Goal: Task Accomplishment & Management: Use online tool/utility

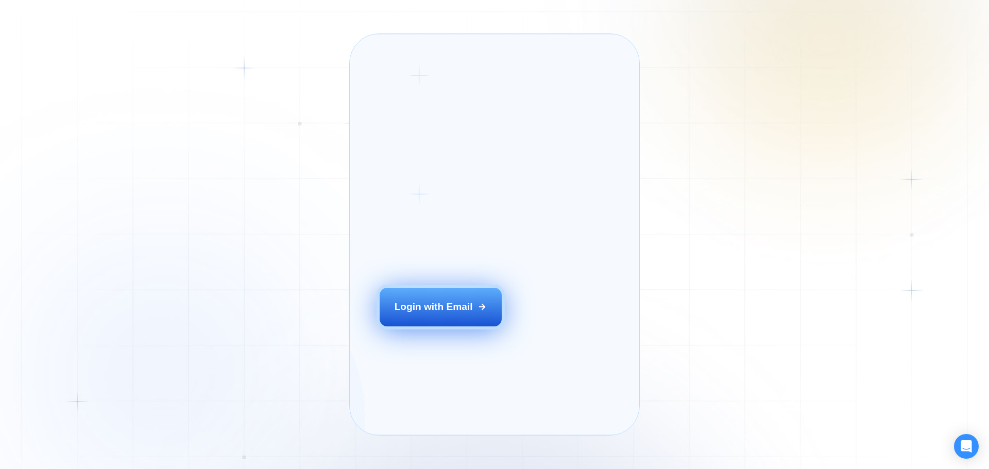
click at [484, 317] on button "Login with Email" at bounding box center [441, 307] width 123 height 38
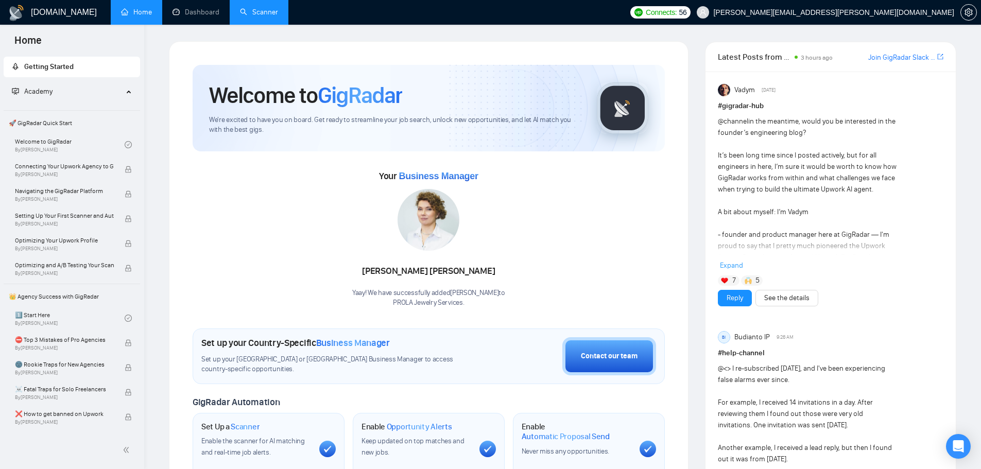
click at [273, 8] on link "Scanner" at bounding box center [259, 12] width 38 height 9
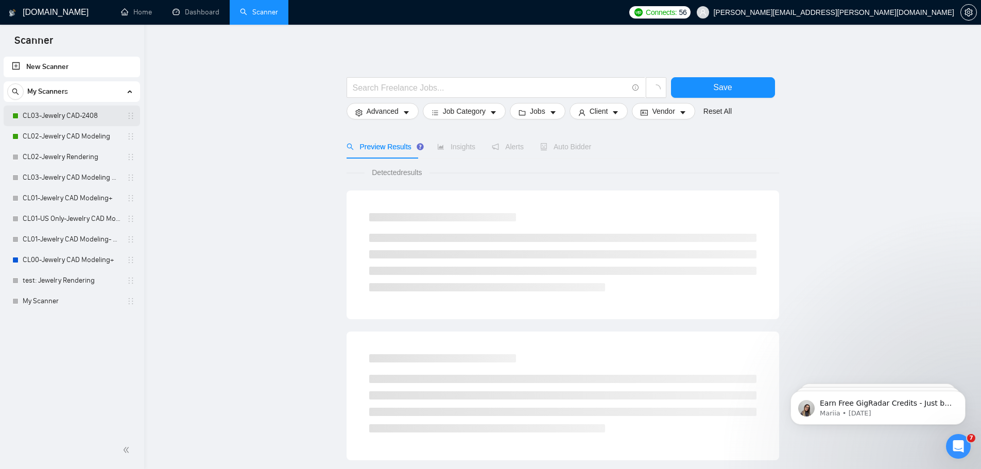
click at [66, 114] on link "CL03-Jewelry CAD-2408" at bounding box center [72, 116] width 98 height 21
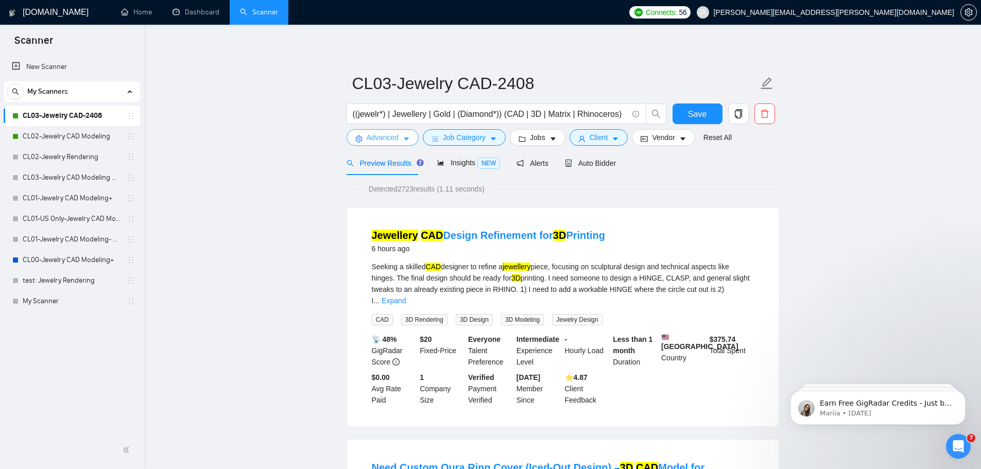
click at [393, 135] on span "Advanced" at bounding box center [383, 137] width 32 height 11
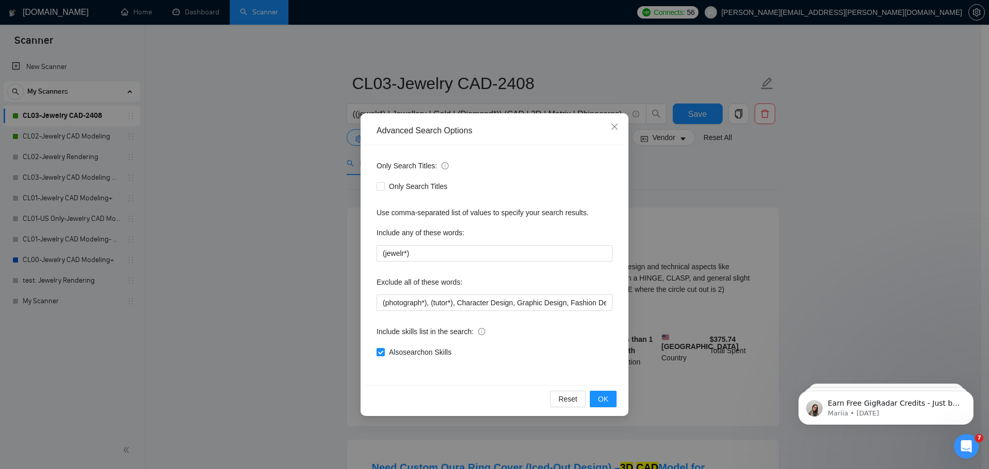
click at [480, 329] on icon "info-circle" at bounding box center [481, 331] width 7 height 7
click at [384, 348] on input "Also search on Skills" at bounding box center [380, 351] width 7 height 7
checkbox input "false"
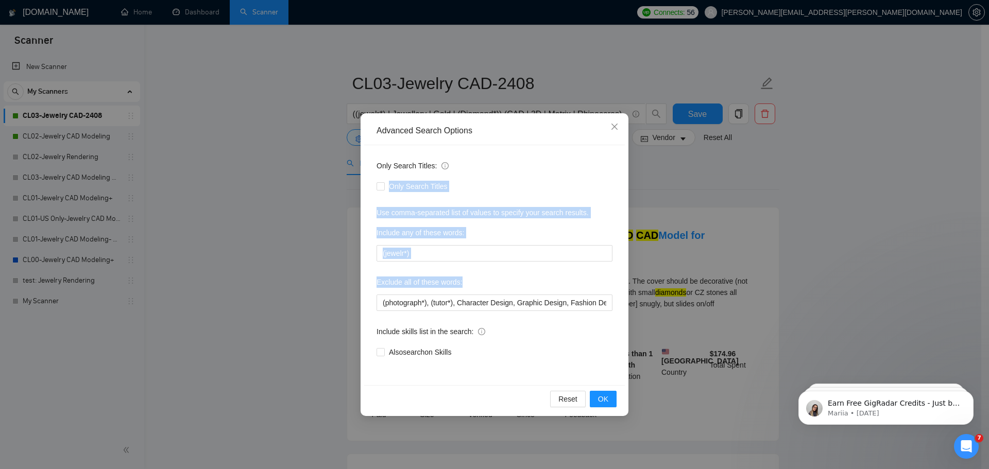
drag, startPoint x: 644, startPoint y: 302, endPoint x: 640, endPoint y: 388, distance: 86.2
click at [645, 373] on div "Advanced Search Options Only Search Titles: Only Search Titles Use comma-separa…" at bounding box center [494, 234] width 989 height 469
click at [564, 342] on div "Include skills list in the search:" at bounding box center [495, 334] width 236 height 21
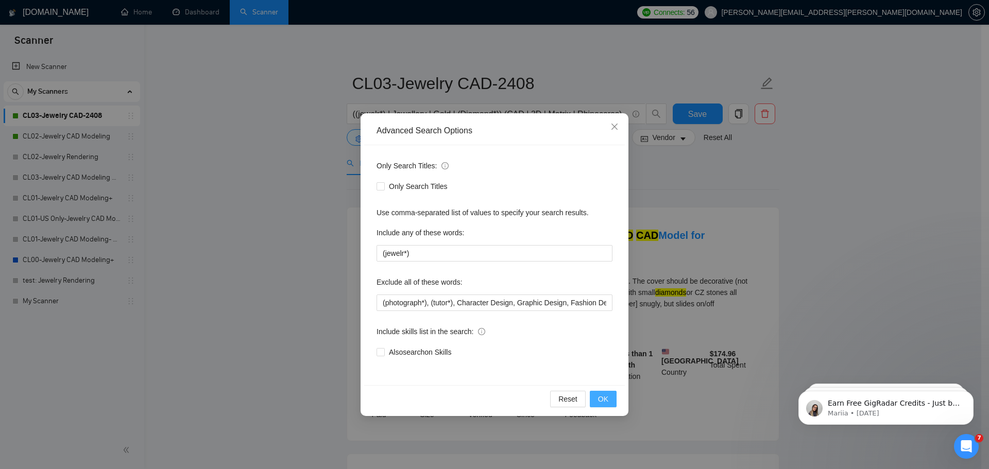
click at [598, 399] on button "OK" at bounding box center [603, 399] width 27 height 16
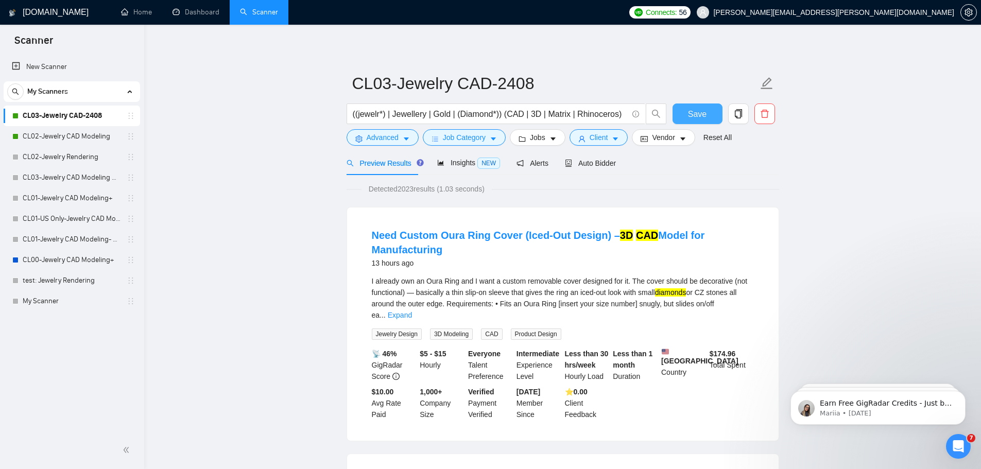
click at [701, 117] on span "Save" at bounding box center [697, 114] width 19 height 13
click at [454, 164] on span "Insights NEW" at bounding box center [468, 163] width 63 height 8
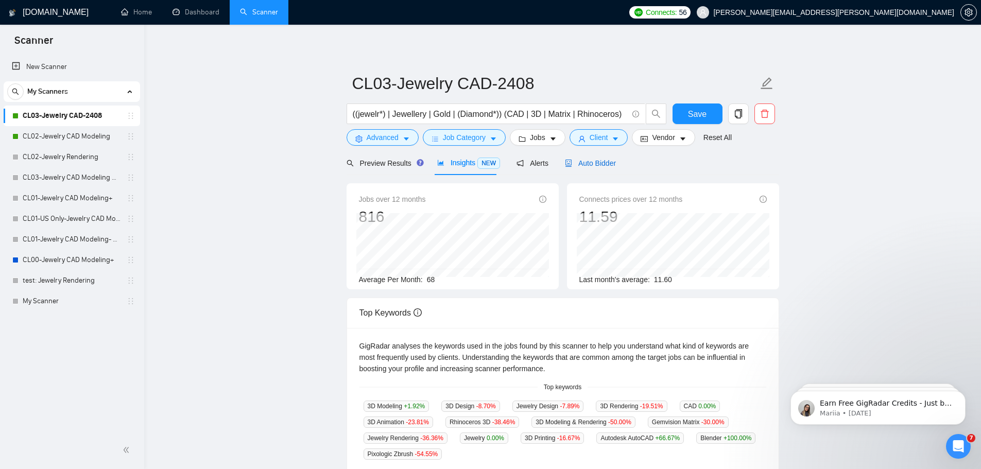
click at [603, 165] on span "Auto Bidder" at bounding box center [590, 163] width 51 height 8
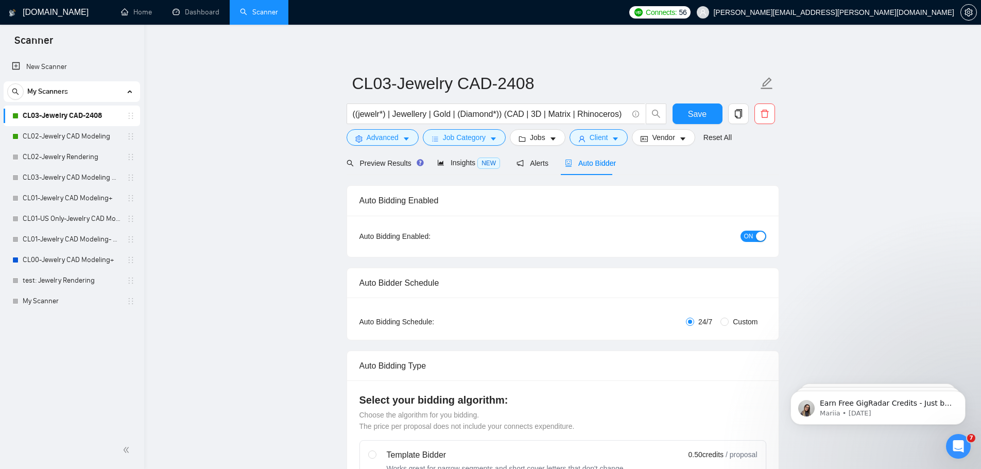
checkbox input "true"
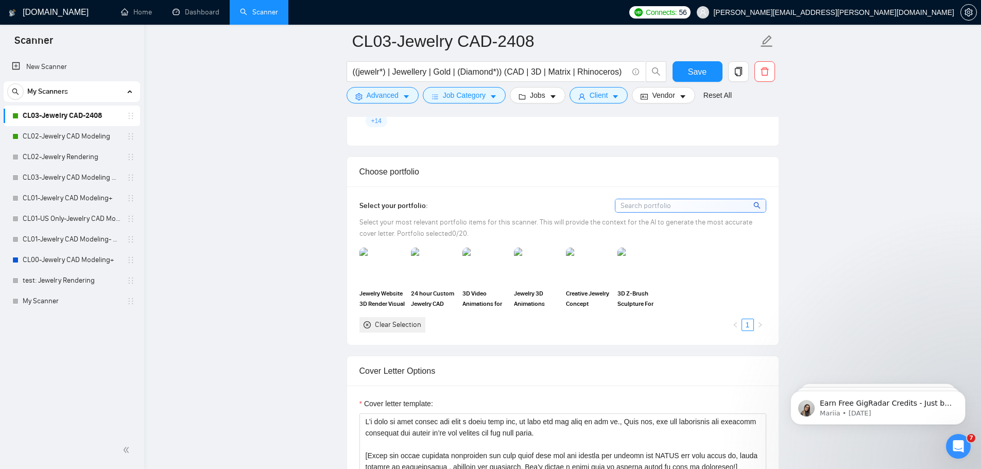
scroll to position [927, 0]
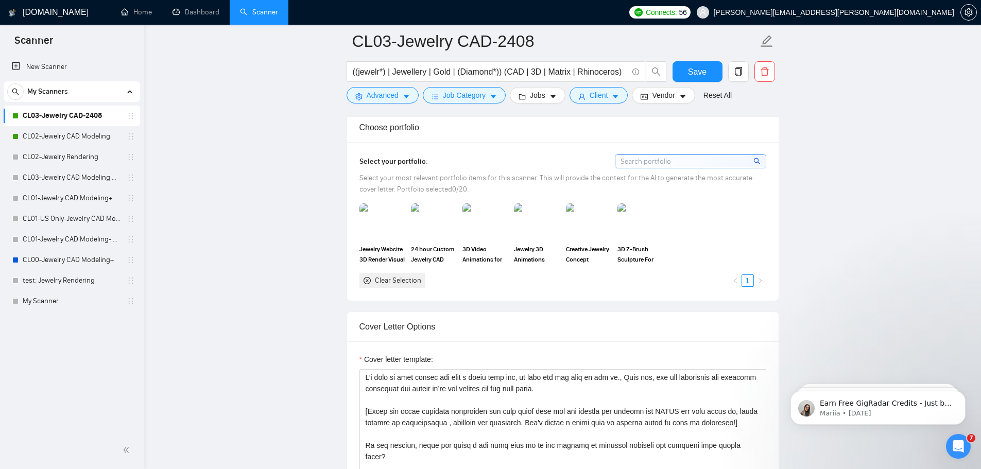
click at [408, 279] on div "Clear Selection" at bounding box center [398, 280] width 46 height 11
click at [391, 215] on img at bounding box center [382, 222] width 43 height 34
click at [443, 217] on img at bounding box center [433, 222] width 43 height 34
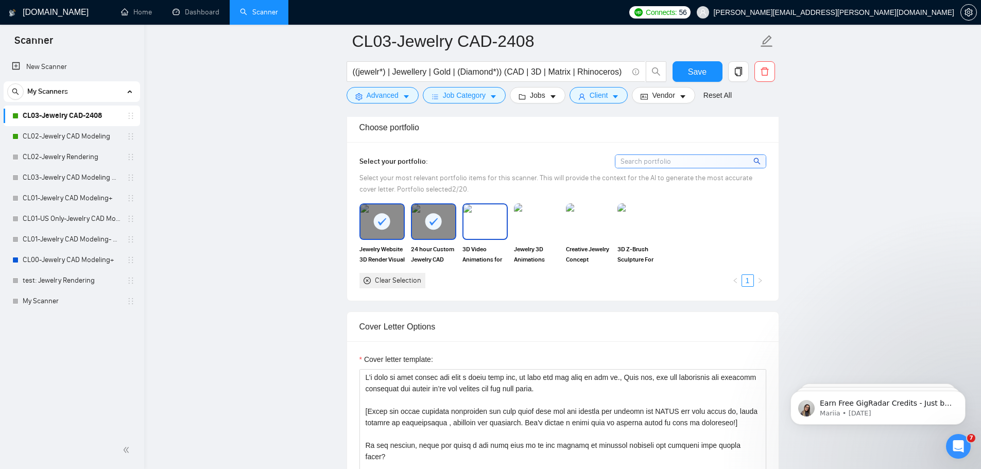
click at [486, 215] on img at bounding box center [485, 222] width 43 height 34
click at [549, 212] on img at bounding box center [536, 222] width 43 height 34
click at [584, 210] on img at bounding box center [588, 222] width 43 height 34
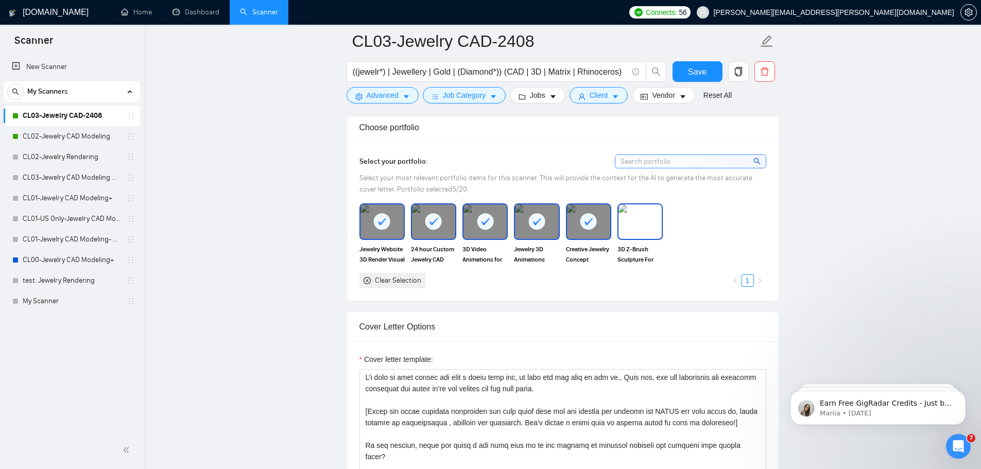
click at [644, 211] on img at bounding box center [640, 222] width 43 height 34
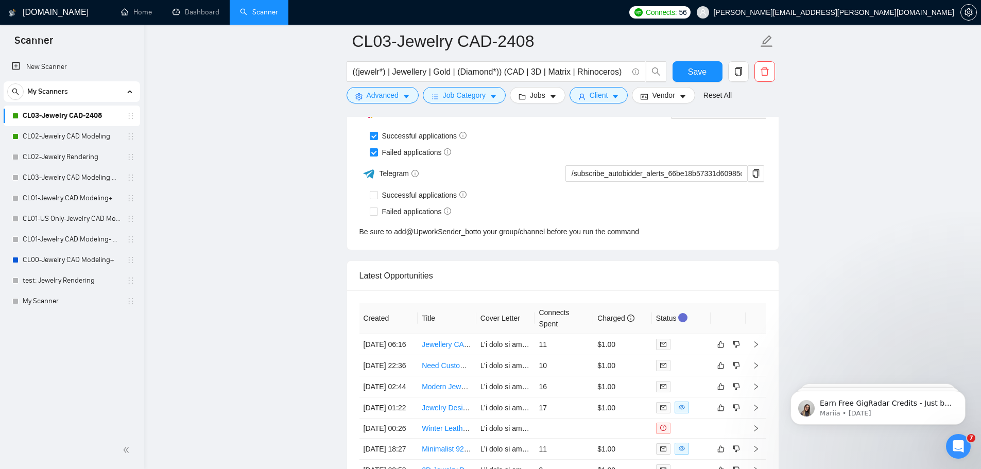
scroll to position [2576, 0]
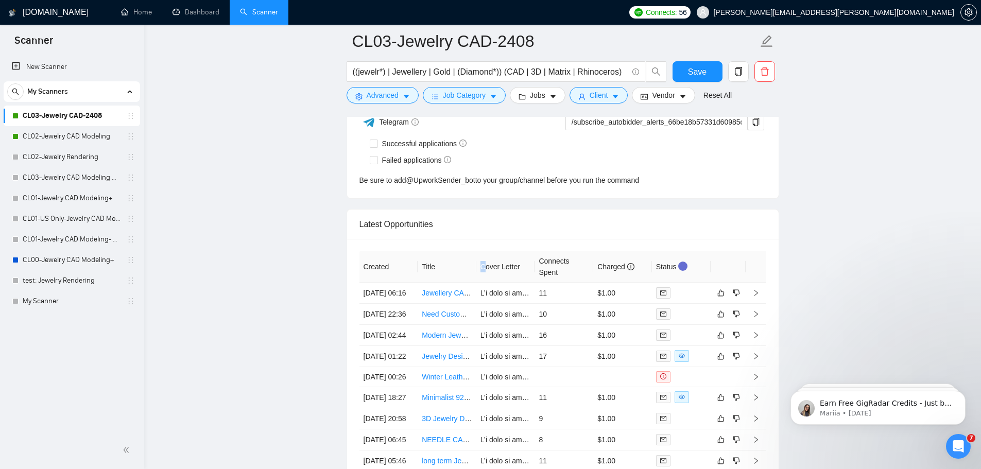
drag, startPoint x: 473, startPoint y: 265, endPoint x: 487, endPoint y: 267, distance: 13.6
click at [487, 267] on tr "Created Title Cover Letter Connects Spent Charged Status" at bounding box center [563, 266] width 407 height 31
click at [479, 263] on th "Cover Letter" at bounding box center [505, 266] width 59 height 31
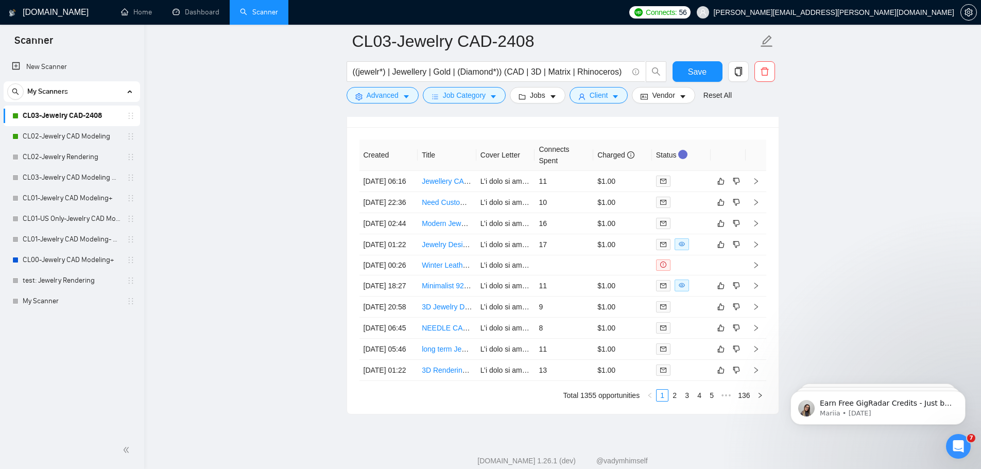
scroll to position [2816, 0]
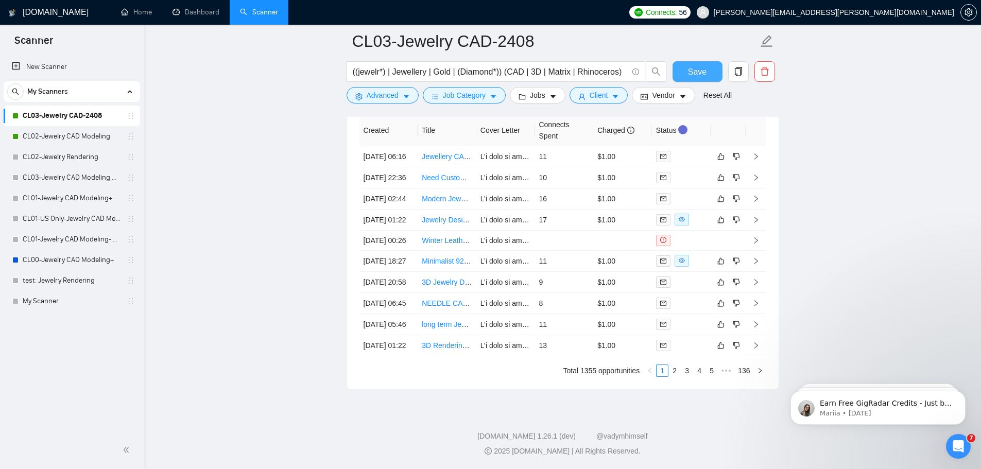
click at [686, 69] on button "Save" at bounding box center [698, 71] width 50 height 21
checkbox input "true"
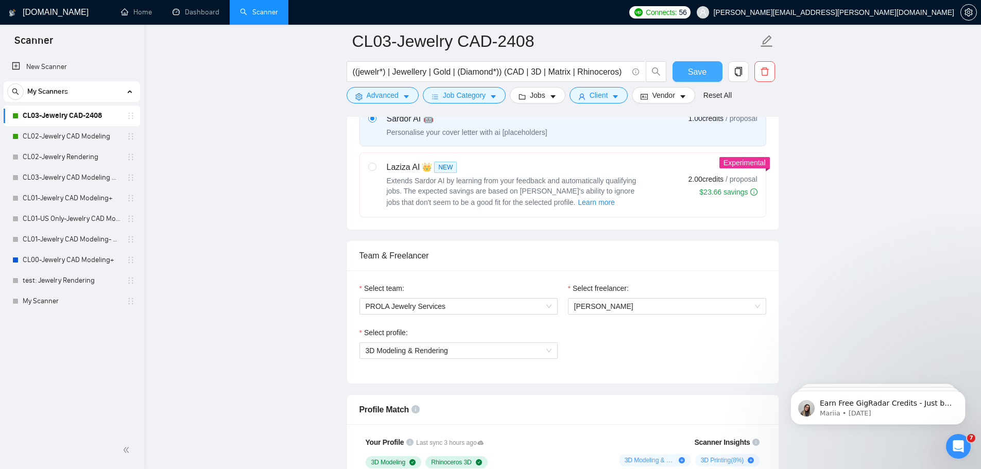
scroll to position [395, 0]
click at [527, 357] on div "Select profile: 3D Modeling & Rendering" at bounding box center [458, 348] width 209 height 44
click at [524, 350] on span "3D Modeling & Rendering" at bounding box center [459, 349] width 186 height 15
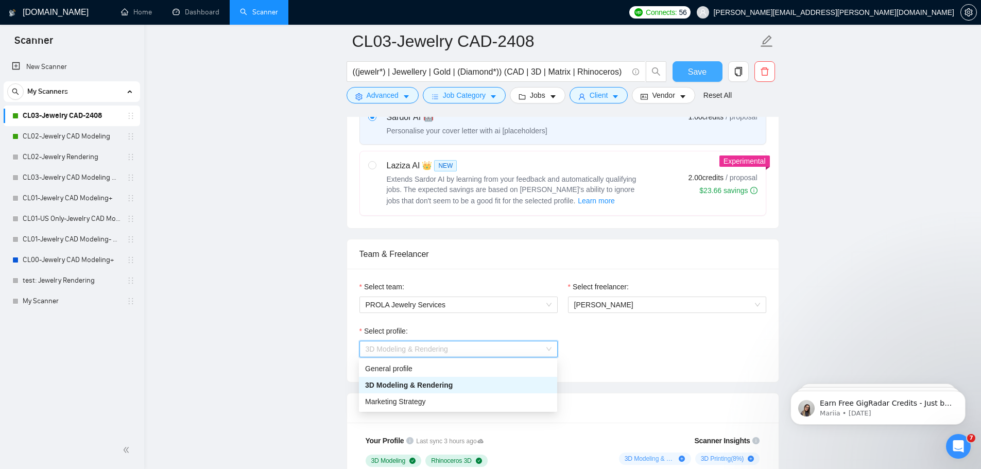
click at [524, 349] on span "3D Modeling & Rendering" at bounding box center [459, 349] width 186 height 15
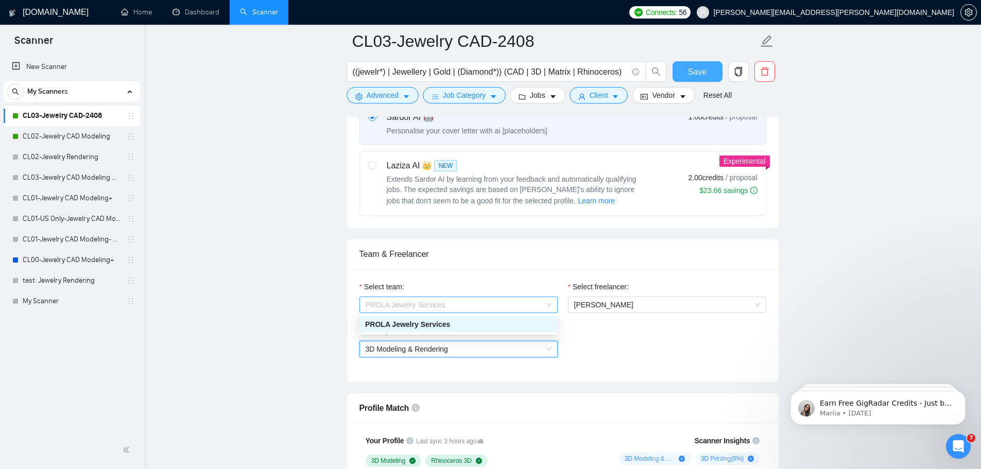
click at [509, 307] on span "PROLA Jewelry Services" at bounding box center [459, 304] width 186 height 15
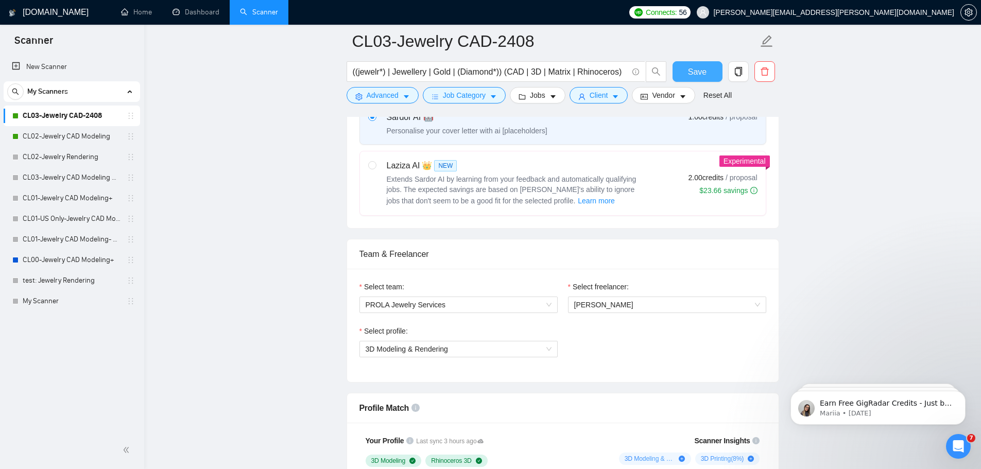
click at [622, 344] on div "Select profile: 3D Modeling & Rendering" at bounding box center [562, 348] width 417 height 44
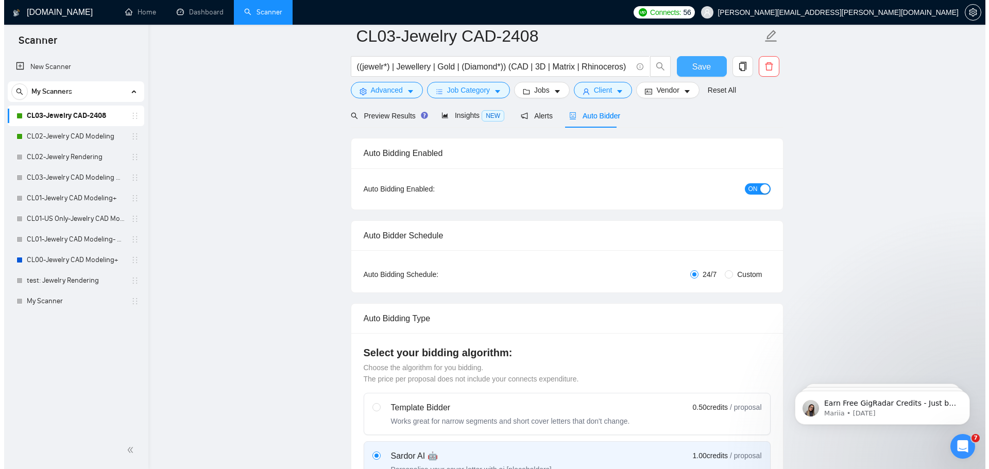
scroll to position [0, 0]
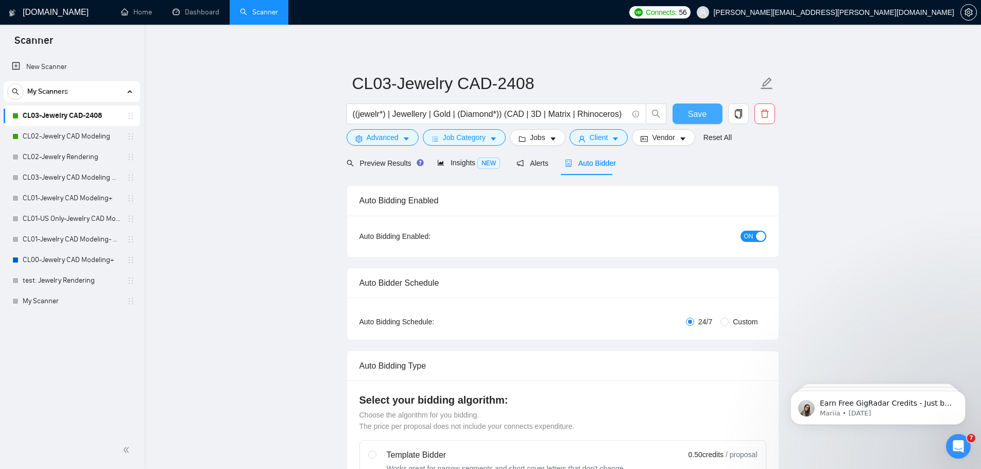
click at [707, 117] on button "Save" at bounding box center [698, 114] width 50 height 21
checkbox input "true"
click at [468, 138] on span "Job Category" at bounding box center [464, 137] width 43 height 11
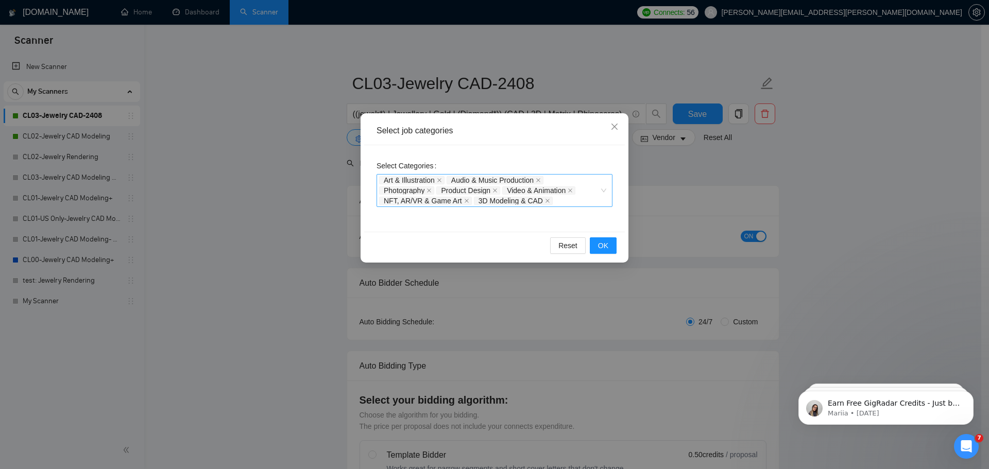
click at [608, 188] on div "Art & Illustration Audio & Music Production Photography Product Design Video & …" at bounding box center [495, 190] width 236 height 33
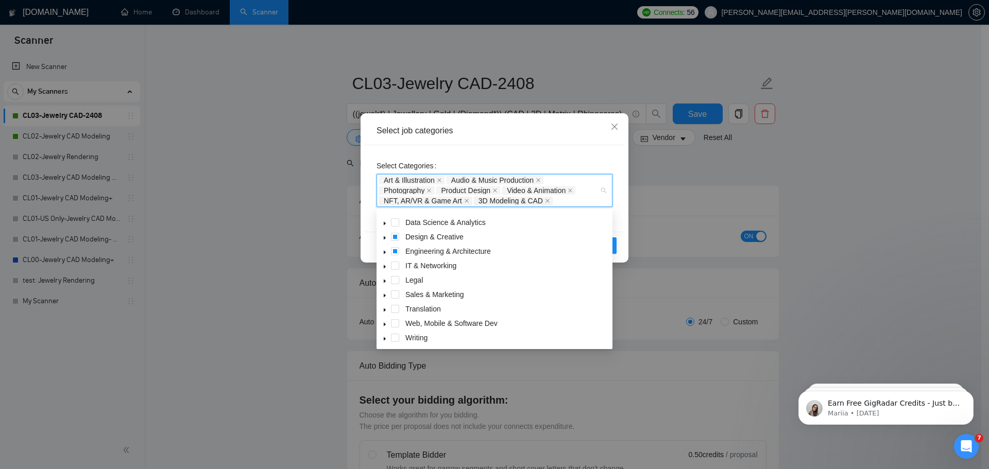
scroll to position [41, 0]
click at [385, 294] on icon "caret-down" at bounding box center [384, 294] width 5 height 5
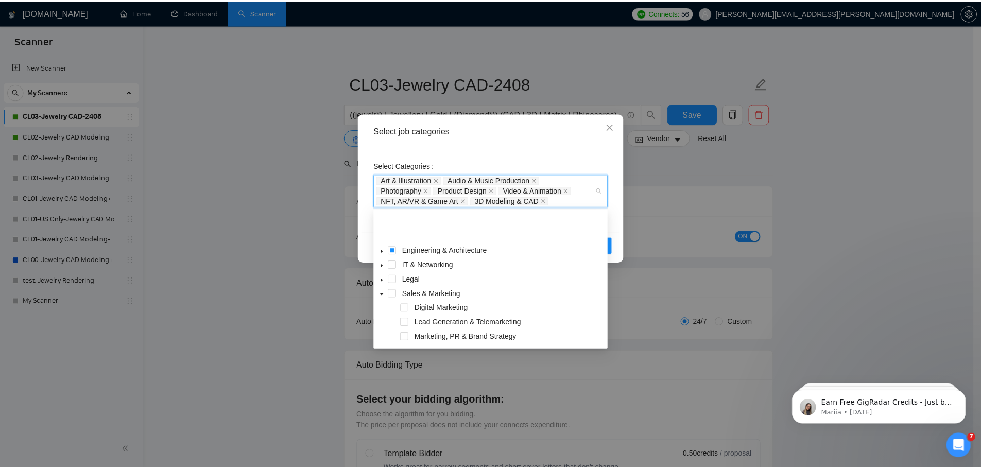
scroll to position [84, 0]
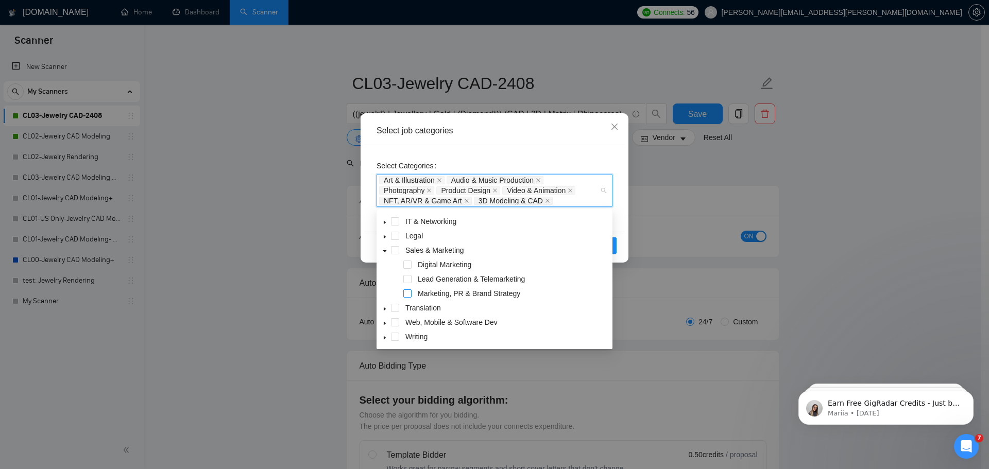
click at [406, 292] on span at bounding box center [407, 294] width 8 height 8
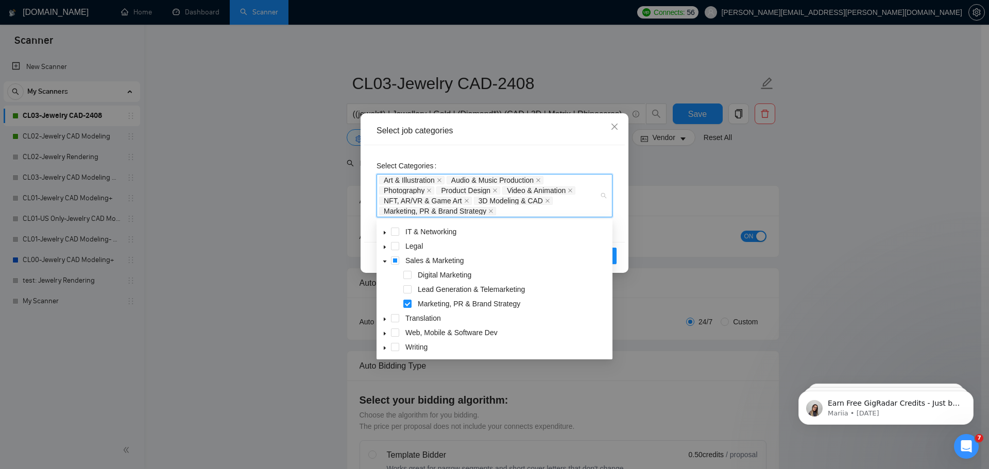
click at [408, 270] on div "Digital Marketing" at bounding box center [495, 276] width 232 height 14
click at [408, 279] on span at bounding box center [407, 275] width 8 height 8
click at [618, 230] on div "Select Categories Art & Illustration Audio & Music Production Photography Produ…" at bounding box center [494, 193] width 261 height 97
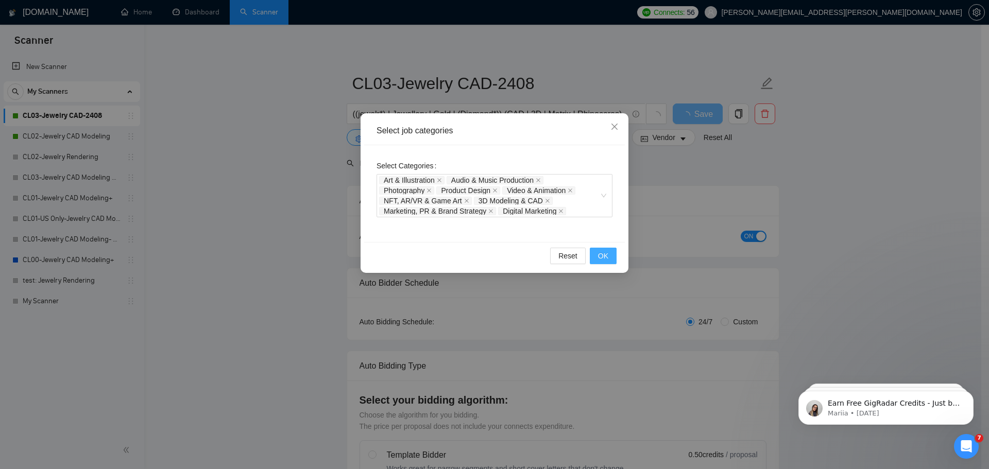
click at [604, 253] on span "OK" at bounding box center [603, 255] width 10 height 11
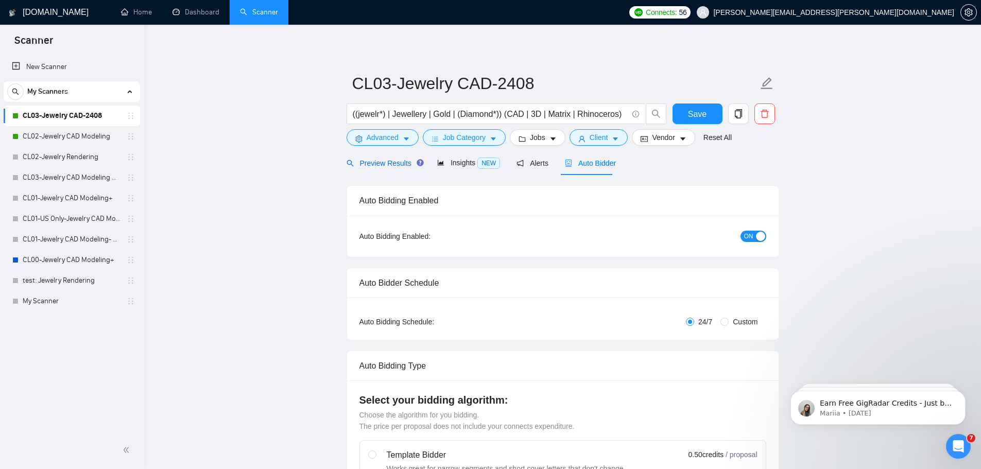
click at [393, 163] on span "Preview Results" at bounding box center [384, 163] width 74 height 8
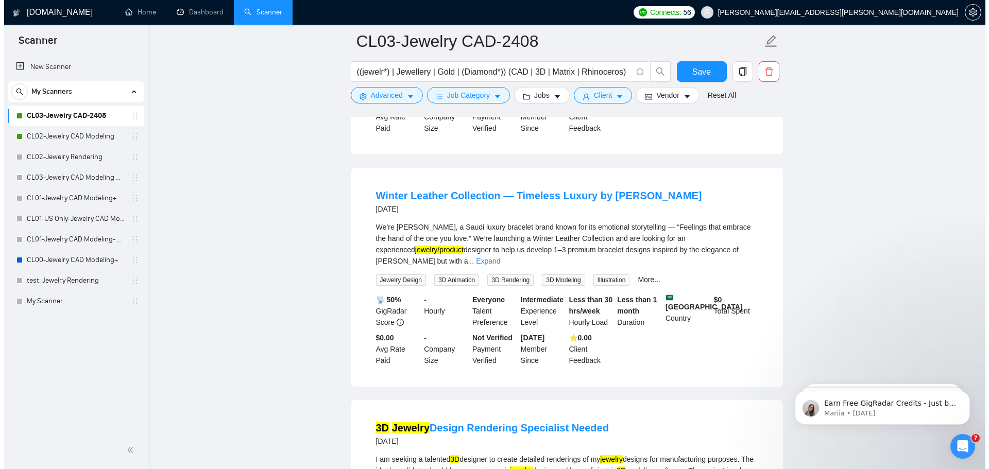
scroll to position [773, 0]
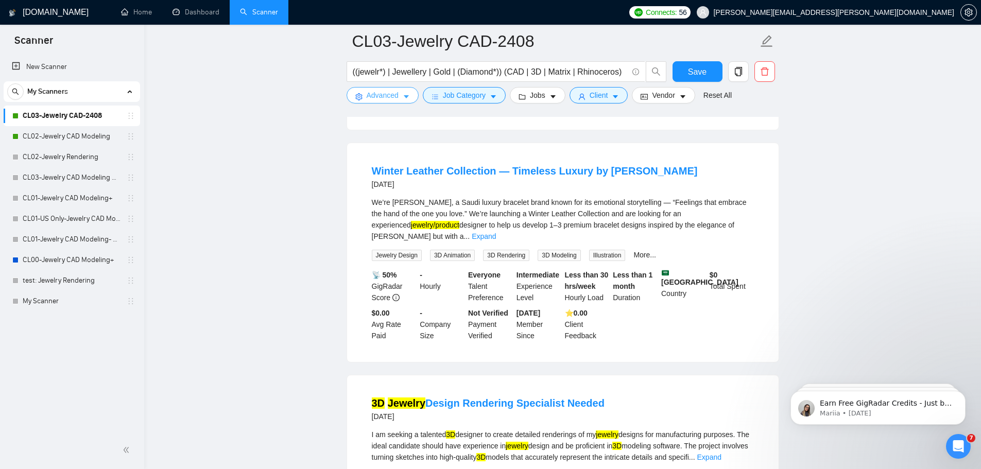
click at [388, 93] on span "Advanced" at bounding box center [383, 95] width 32 height 11
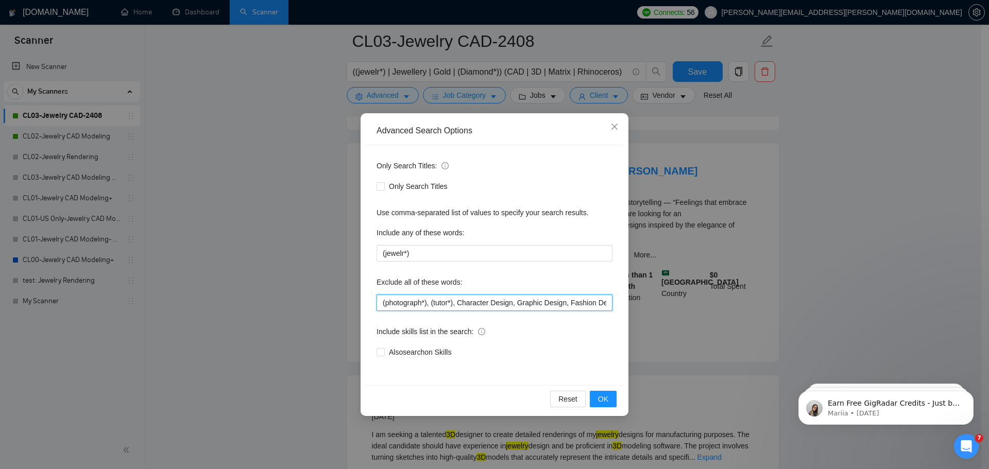
scroll to position [0, 67]
drag, startPoint x: 580, startPoint y: 302, endPoint x: 638, endPoint y: 304, distance: 57.7
click at [638, 304] on div "Advanced Search Options Only Search Titles: Only Search Titles Use comma-separa…" at bounding box center [494, 234] width 989 height 469
click at [610, 303] on input "(photograph*), (tutor*), Character Design, Graphic Design, Fashion Design, Indu…" at bounding box center [495, 303] width 236 height 16
click at [615, 123] on span "Close" at bounding box center [615, 127] width 28 height 28
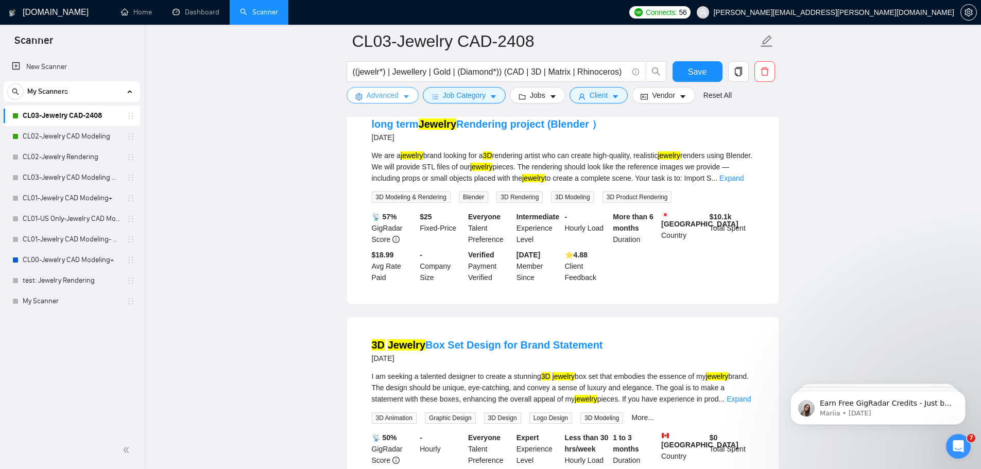
scroll to position [1339, 0]
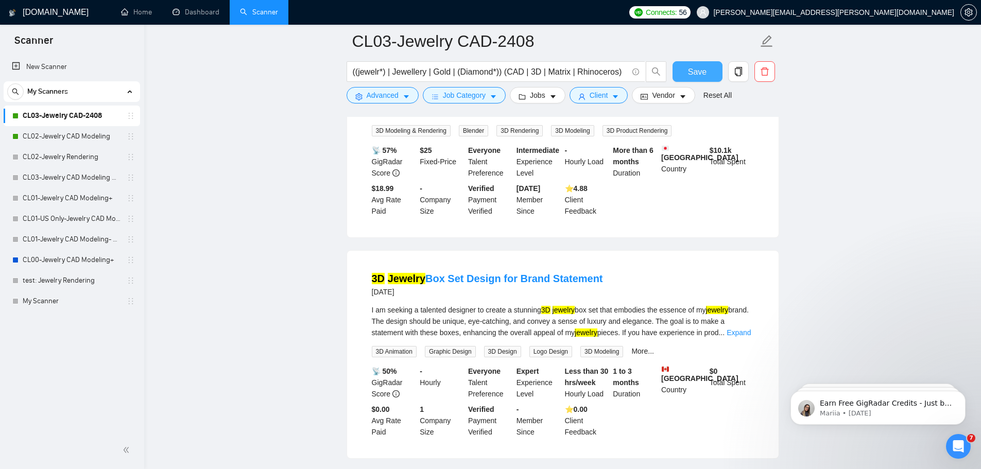
click at [684, 69] on button "Save" at bounding box center [698, 71] width 50 height 21
click at [188, 9] on link "Dashboard" at bounding box center [196, 12] width 47 height 9
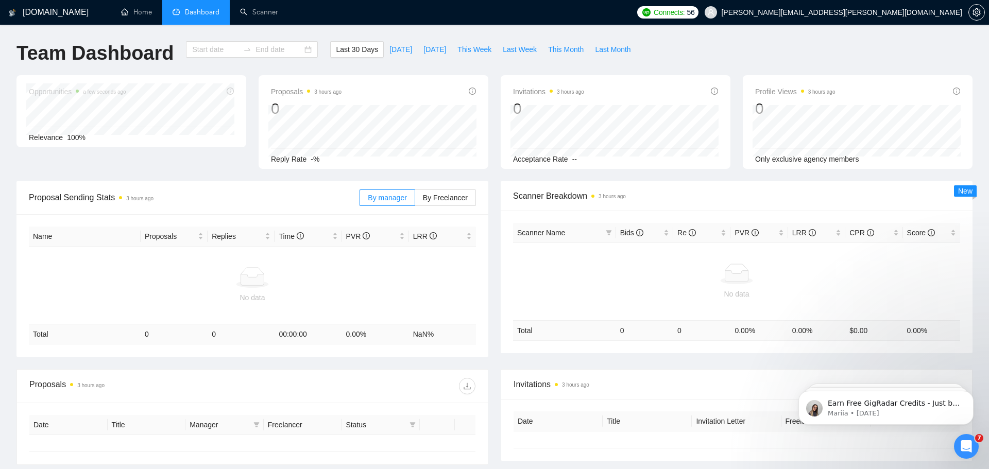
type input "[DATE]"
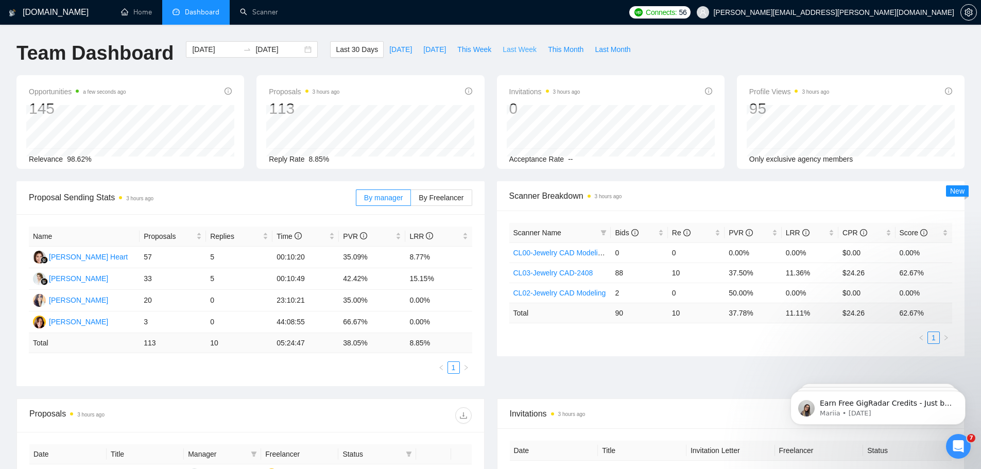
click at [510, 49] on span "Last Week" at bounding box center [520, 49] width 34 height 11
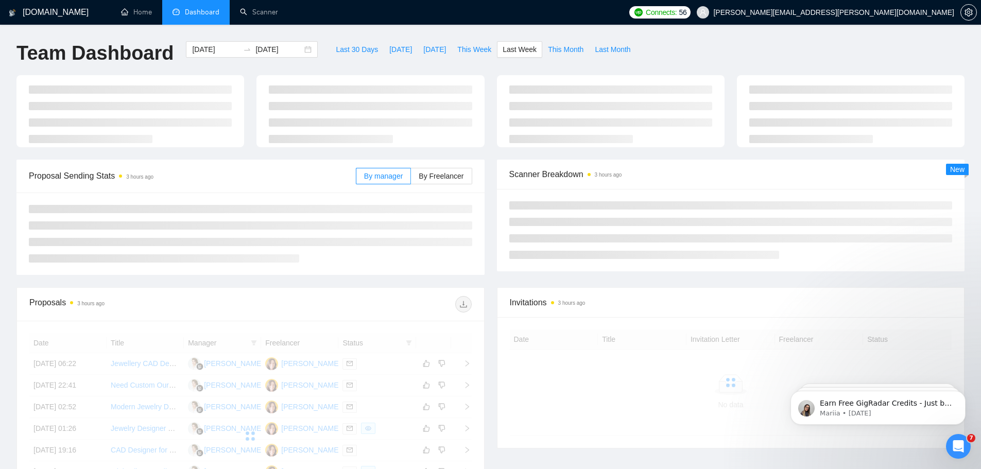
type input "2025-10-06"
type input "2025-10-12"
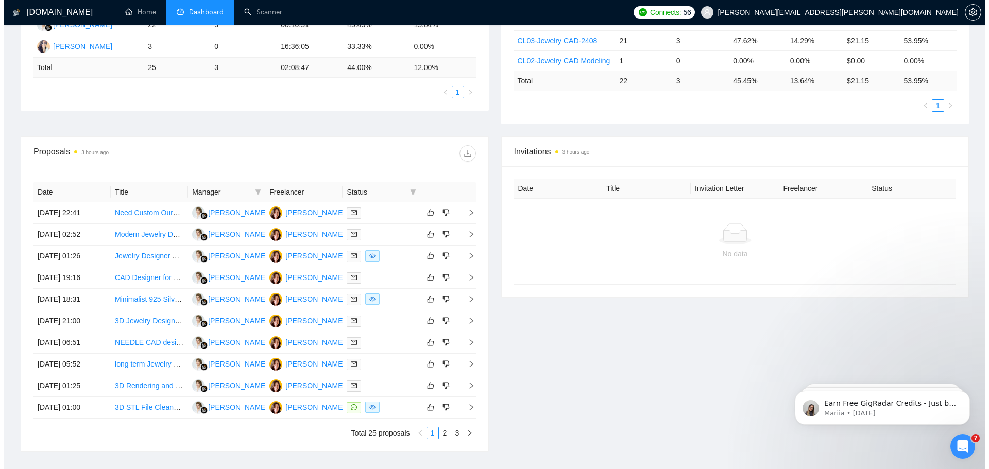
scroll to position [258, 0]
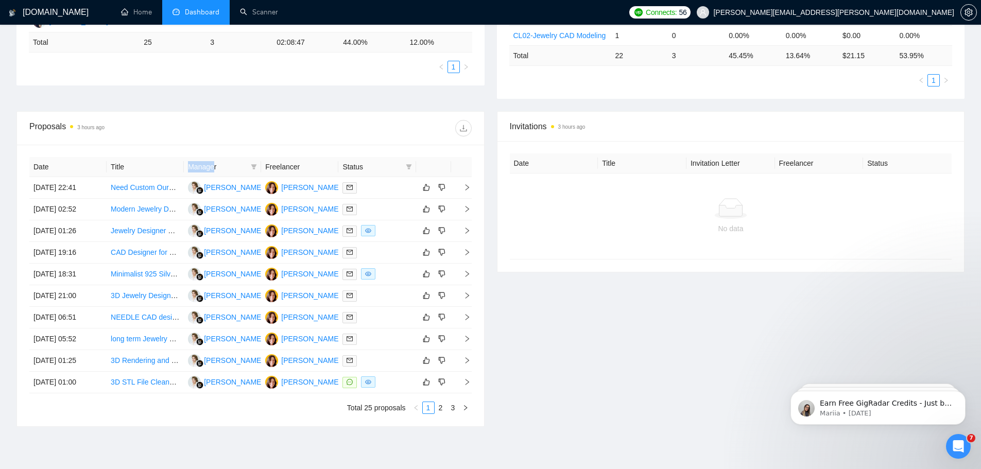
drag, startPoint x: 183, startPoint y: 166, endPoint x: 214, endPoint y: 170, distance: 31.1
click at [214, 170] on tr "Date Title Manager Freelancer Status" at bounding box center [250, 167] width 442 height 20
click at [144, 229] on link "Jewelry Designer Needed for Model Edits and Refinements in [GEOGRAPHIC_DATA] 8" at bounding box center [251, 231] width 280 height 8
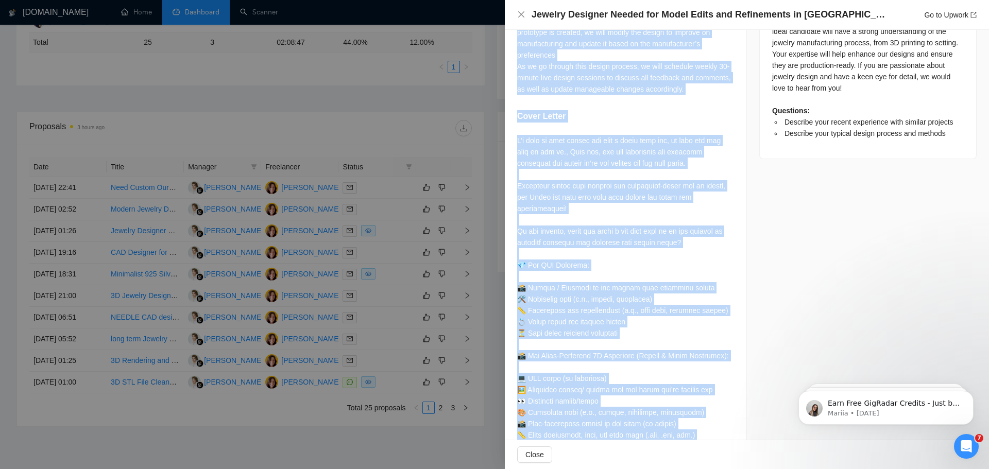
scroll to position [454, 0]
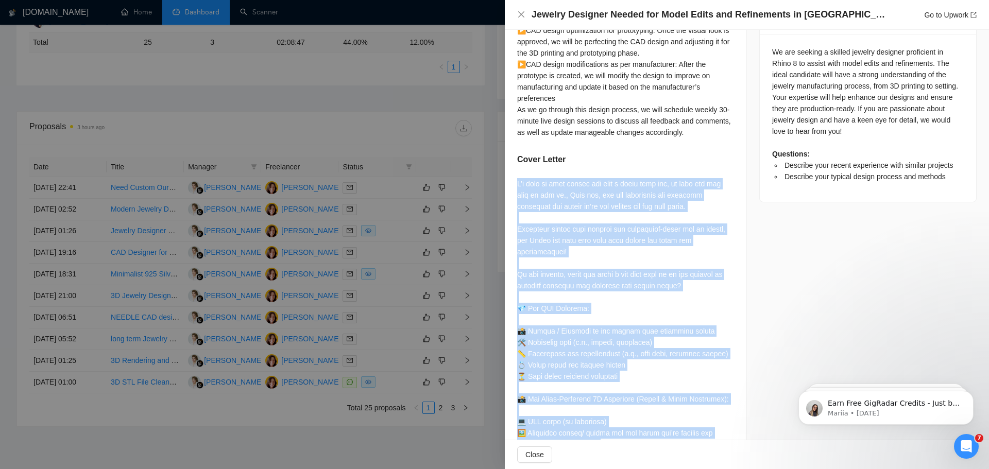
drag, startPoint x: 553, startPoint y: 420, endPoint x: 516, endPoint y: 190, distance: 233.2
click at [516, 190] on div "Describe your recent experience with similar projects The following is a select…" at bounding box center [626, 229] width 242 height 791
copy div "I’d love to kick things off with a small test job, to help you see what we can …"
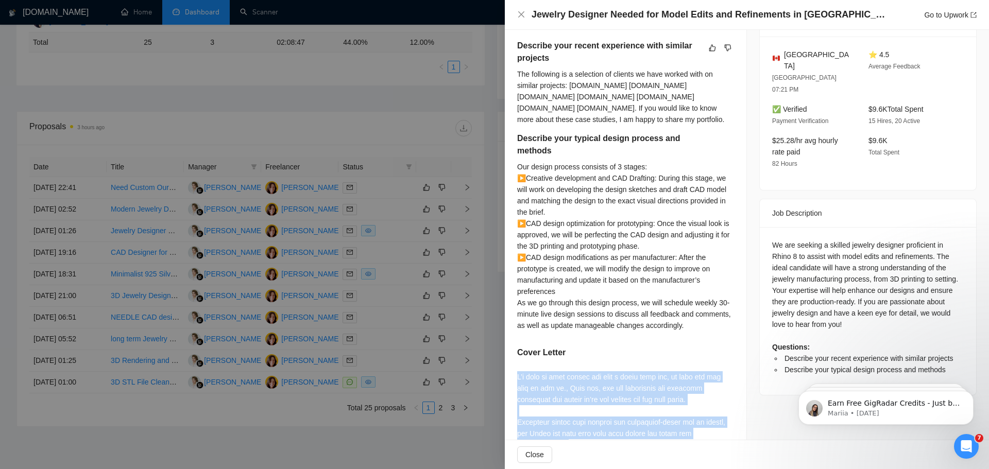
scroll to position [84, 0]
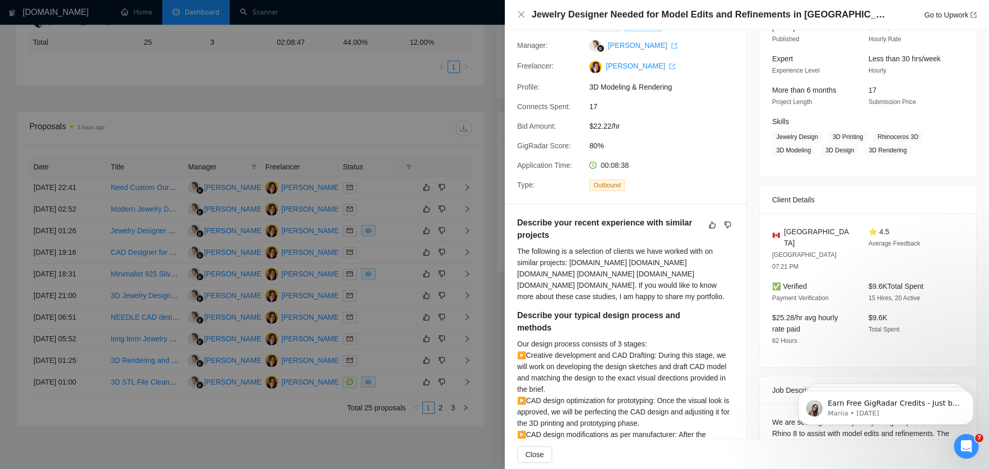
drag, startPoint x: 661, startPoint y: 312, endPoint x: 518, endPoint y: 264, distance: 151.7
click at [518, 264] on div "The following is a selection of clients we have worked with on similar projects…" at bounding box center [625, 274] width 217 height 57
copy div "The following is a selection of clients we have worked with on similar projects…"
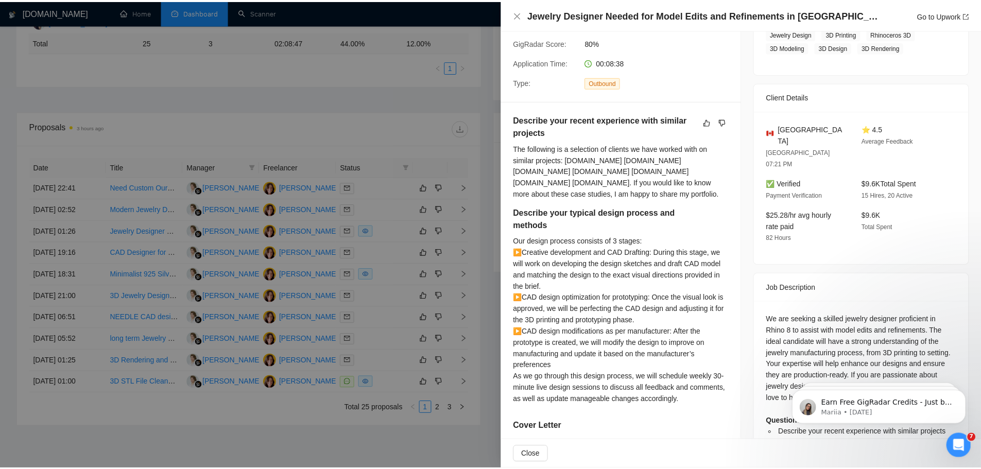
scroll to position [239, 0]
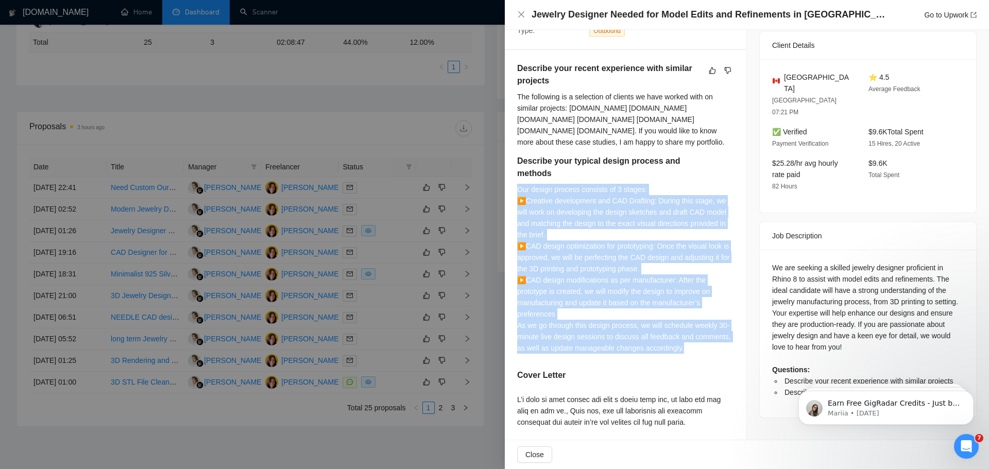
drag, startPoint x: 686, startPoint y: 361, endPoint x: 519, endPoint y: 201, distance: 230.3
click at [519, 201] on div "Our design process consists of 3 stages: ▶Creative development and CAD Drafting…" at bounding box center [625, 269] width 217 height 170
copy div "Our design process consists of 3 stages: ▶Creative development and CAD Drafting…"
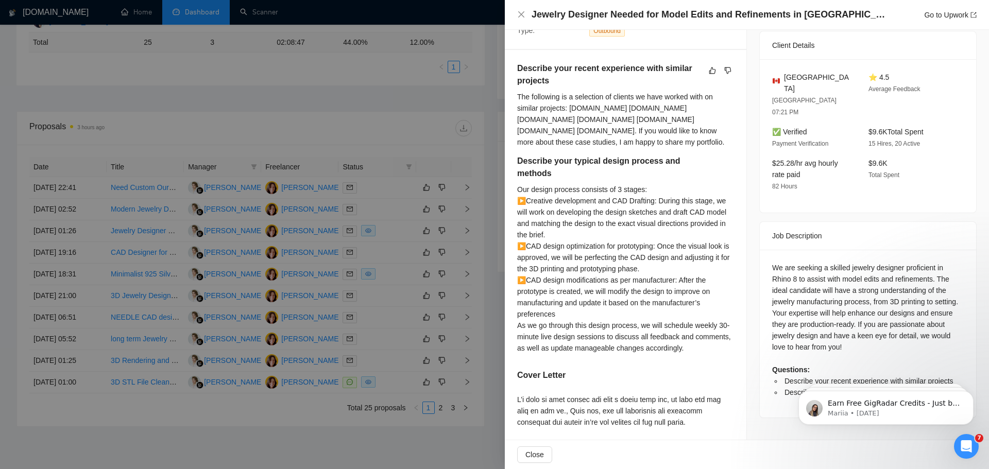
click at [334, 105] on div at bounding box center [494, 234] width 989 height 469
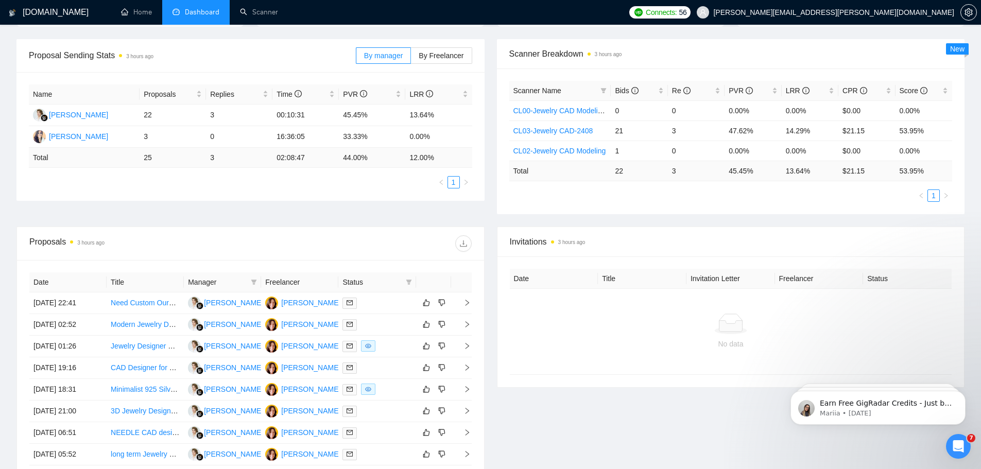
scroll to position [0, 0]
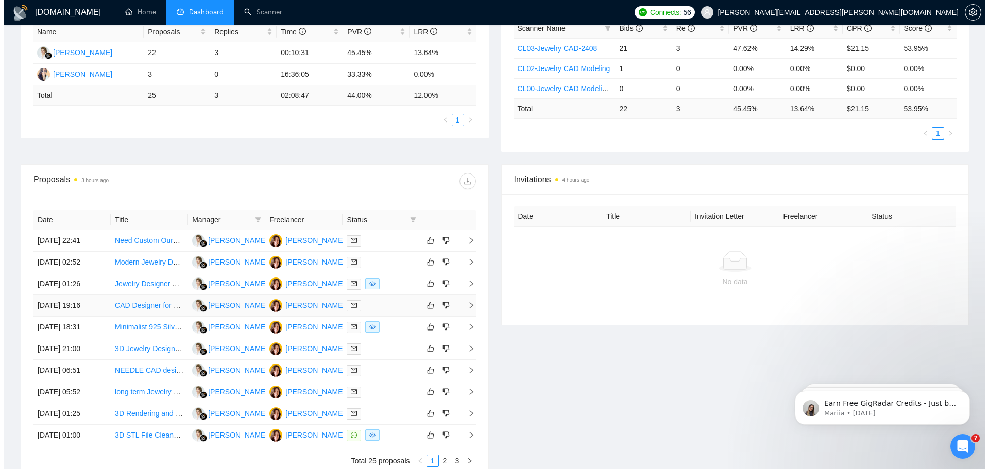
scroll to position [206, 0]
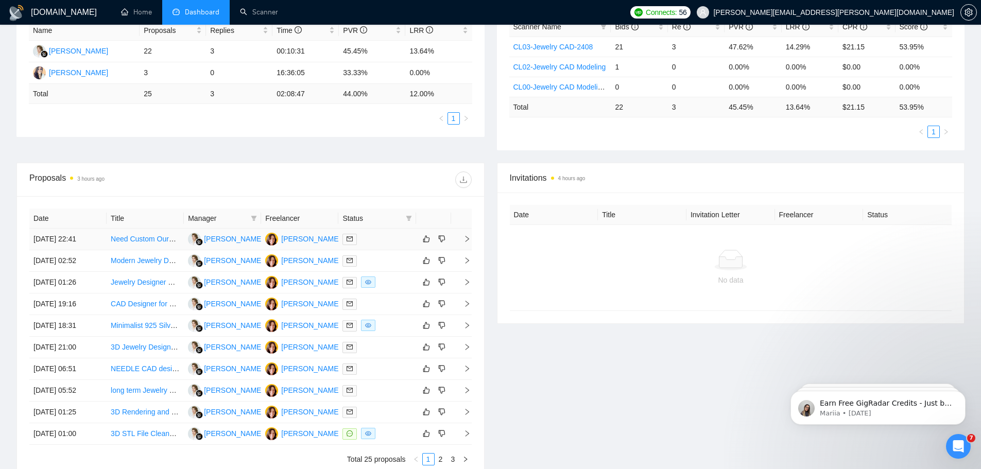
click at [159, 241] on link "Need Custom Oura Ring Cover (Iced-Out Design) – 3D CAD Model for Manufacturing" at bounding box center [248, 239] width 274 height 8
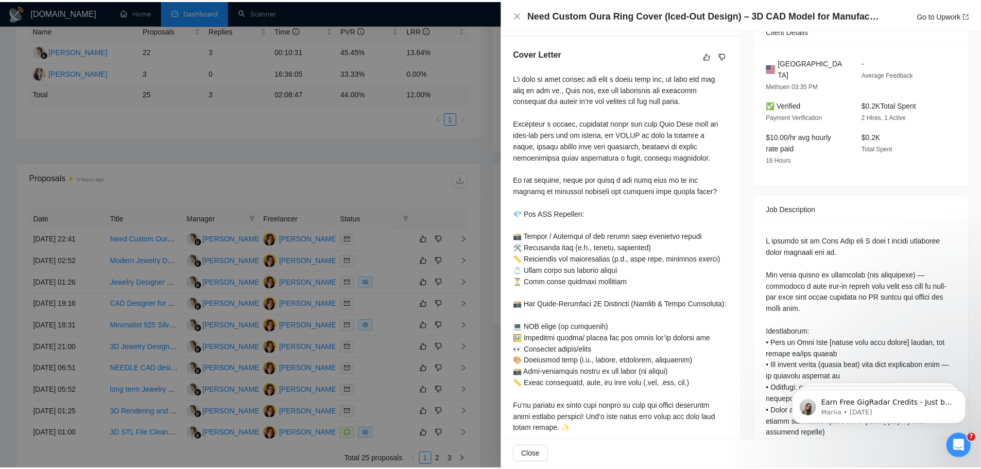
scroll to position [258, 0]
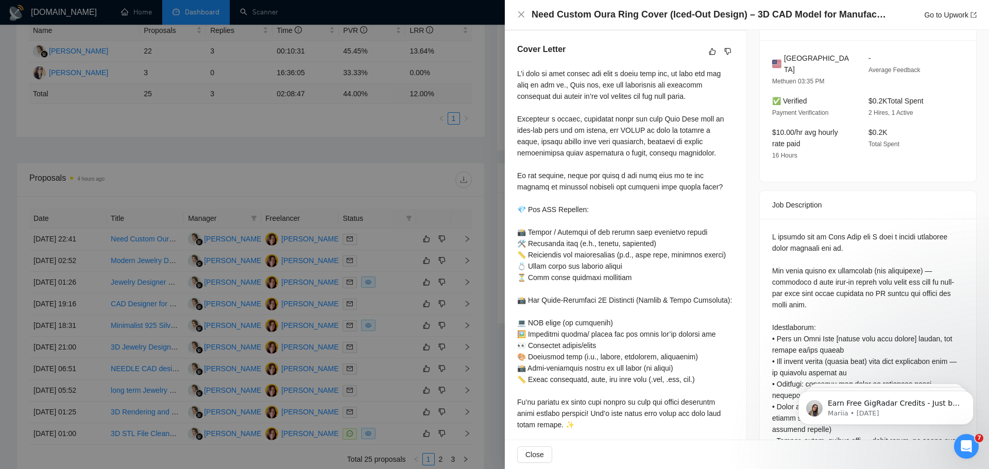
click at [214, 91] on div at bounding box center [494, 234] width 989 height 469
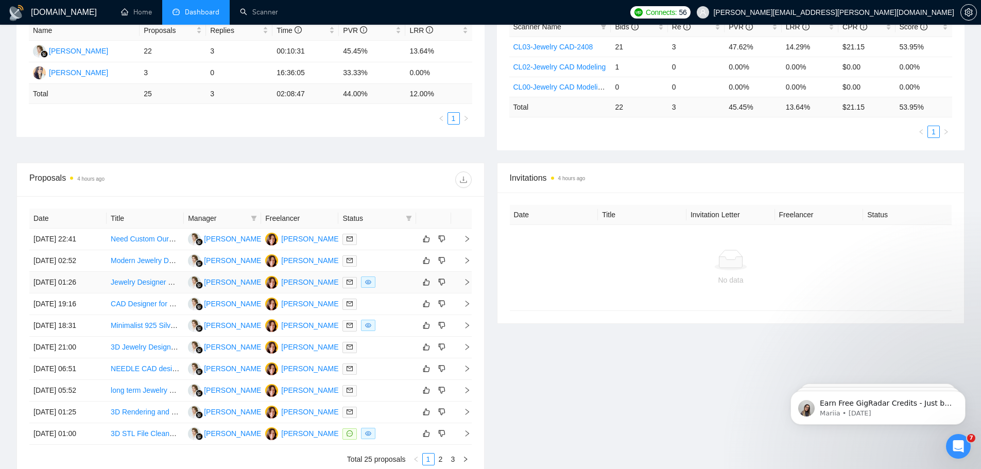
scroll to position [0, 0]
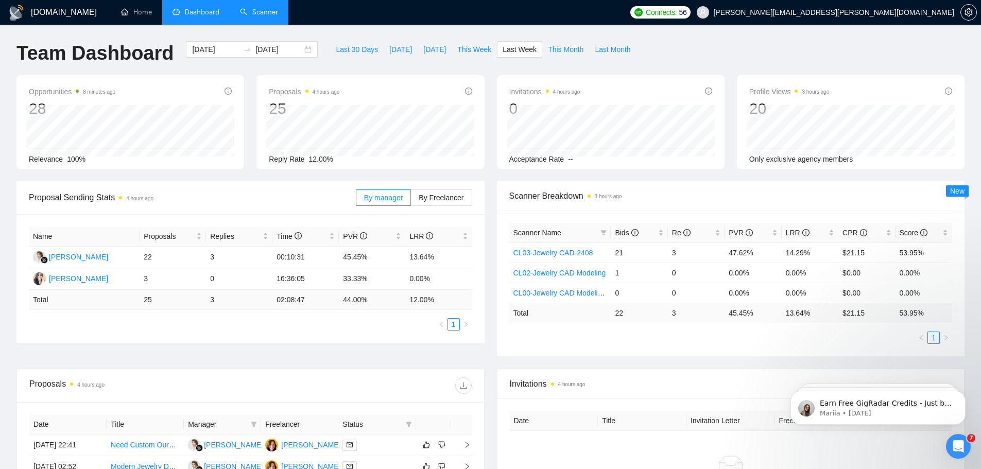
click at [269, 10] on link "Scanner" at bounding box center [259, 12] width 38 height 9
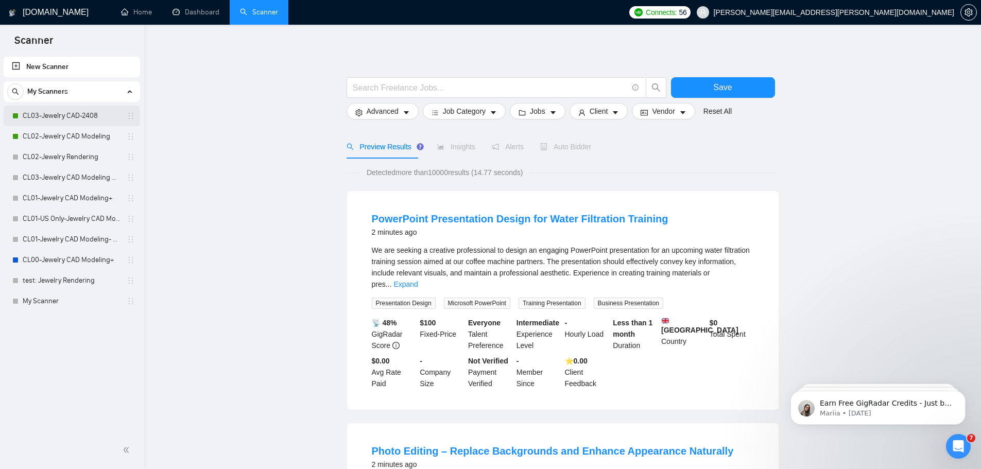
click at [75, 115] on link "CL03-Jewelry CAD-2408" at bounding box center [72, 116] width 98 height 21
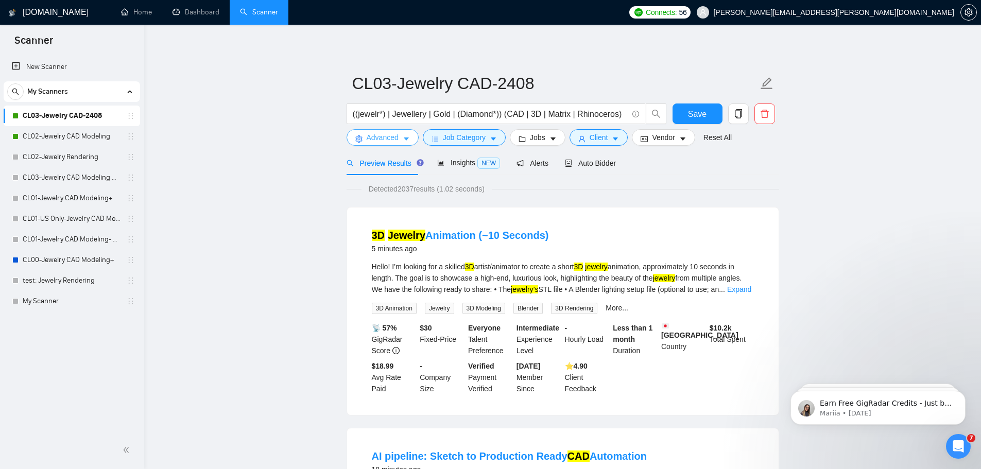
click at [395, 137] on span "Advanced" at bounding box center [383, 137] width 32 height 11
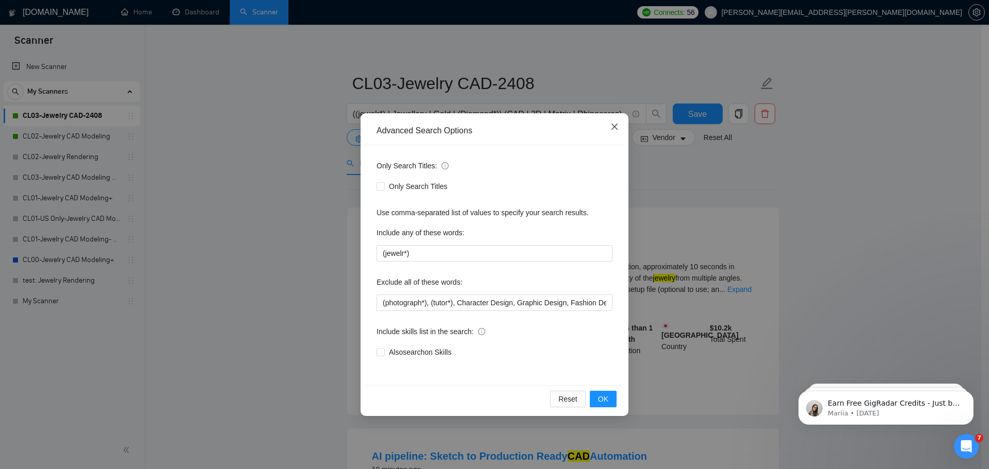
click at [616, 122] on span "Close" at bounding box center [615, 127] width 28 height 28
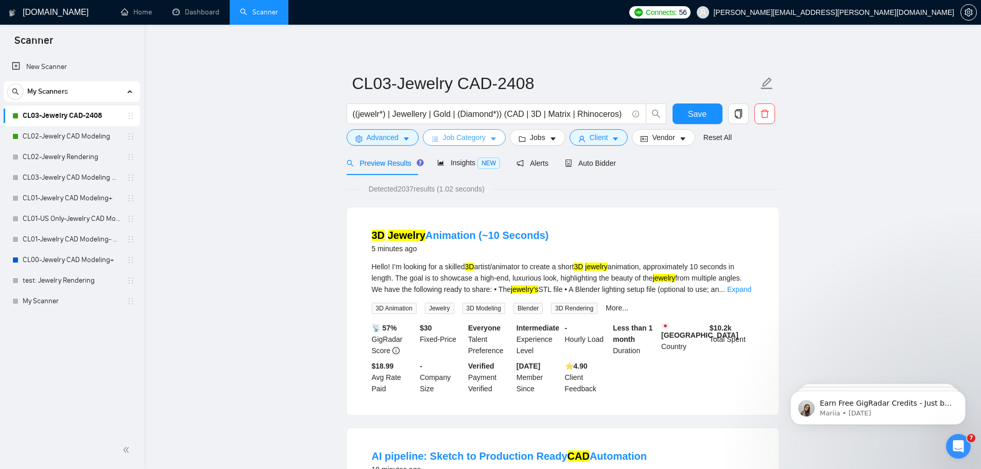
click at [484, 137] on button "Job Category" at bounding box center [464, 137] width 83 height 16
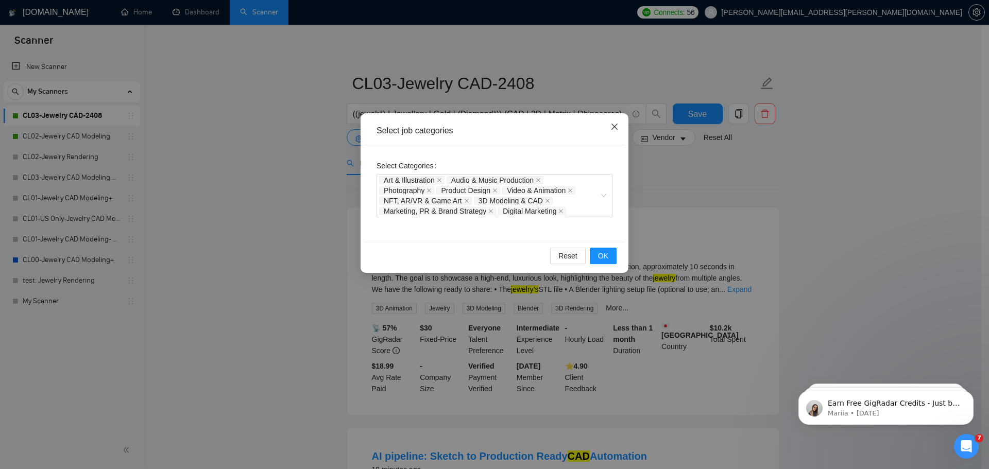
click at [615, 128] on icon "close" at bounding box center [614, 127] width 6 height 6
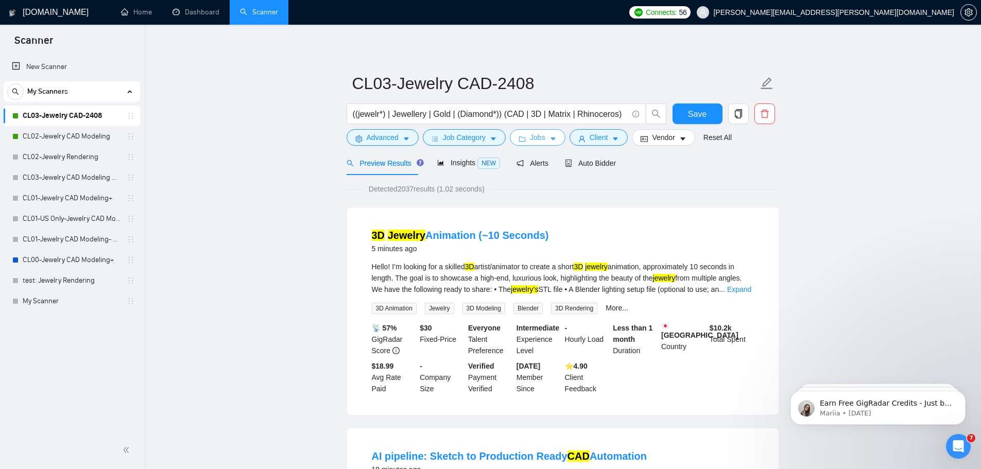
click at [550, 135] on span "caret-down" at bounding box center [553, 139] width 7 height 8
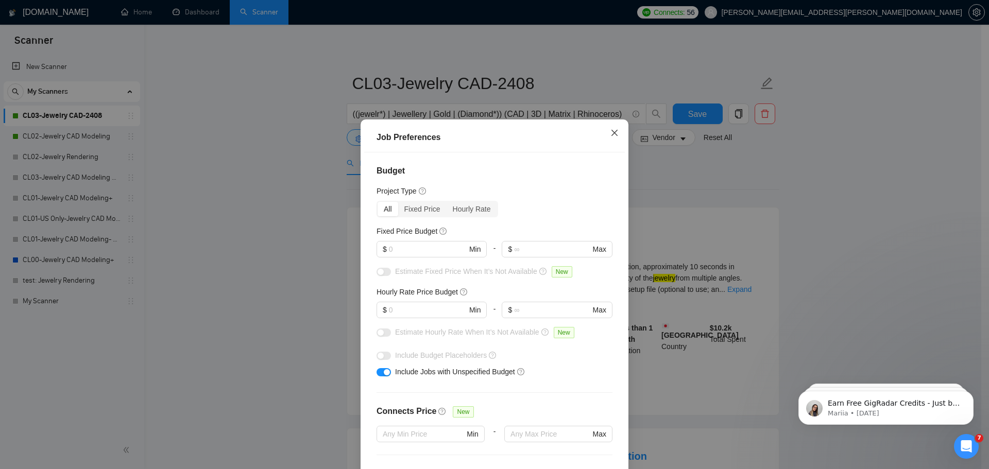
click at [610, 128] on span "Close" at bounding box center [615, 134] width 28 height 28
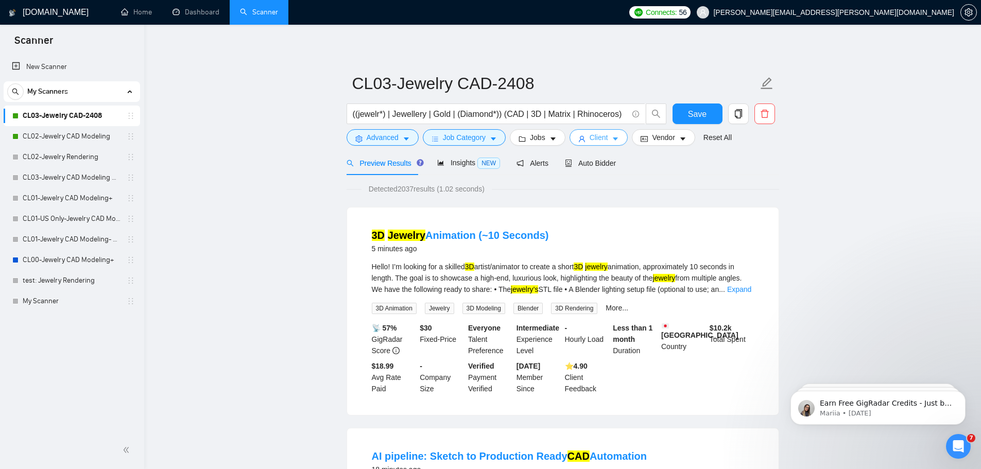
click at [590, 143] on span "Client" at bounding box center [599, 137] width 19 height 11
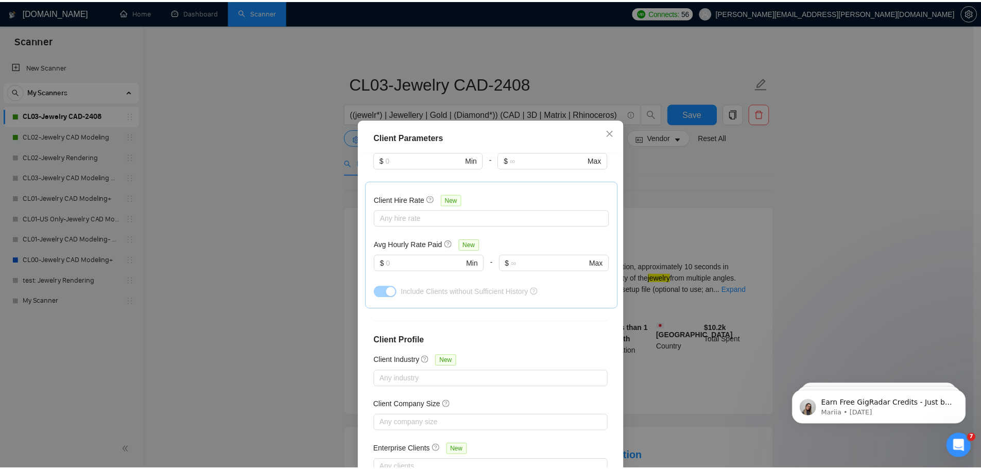
scroll to position [312, 0]
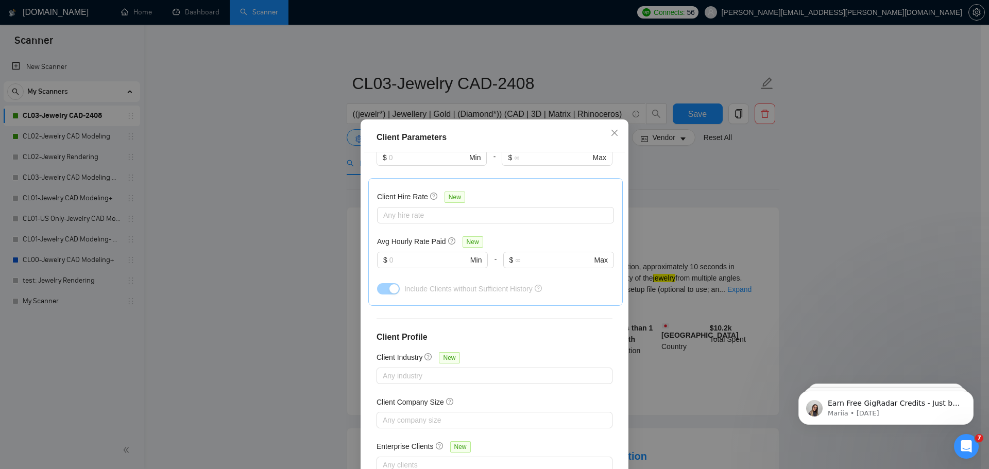
click at [541, 368] on div "Client Location Include Client Countries Select Exclude Client Countries Israel…" at bounding box center [494, 316] width 261 height 329
click at [539, 370] on div at bounding box center [489, 376] width 220 height 12
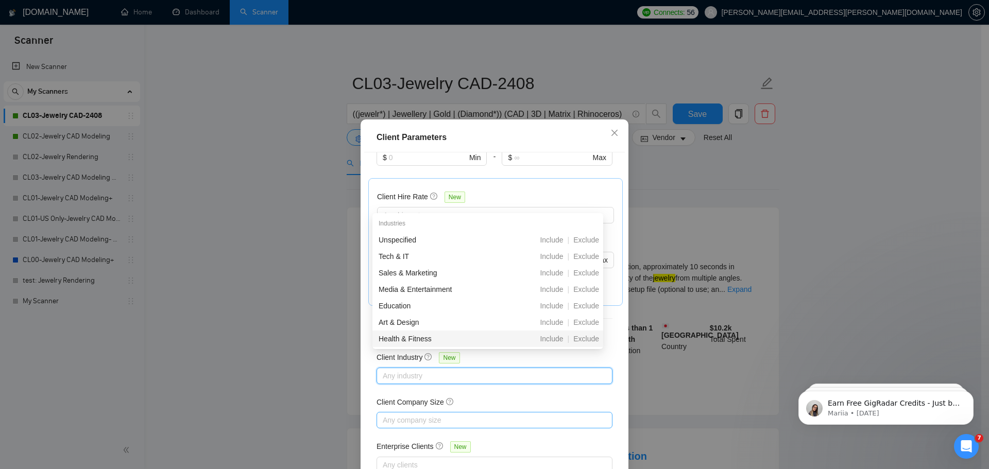
click at [493, 414] on div at bounding box center [489, 420] width 220 height 12
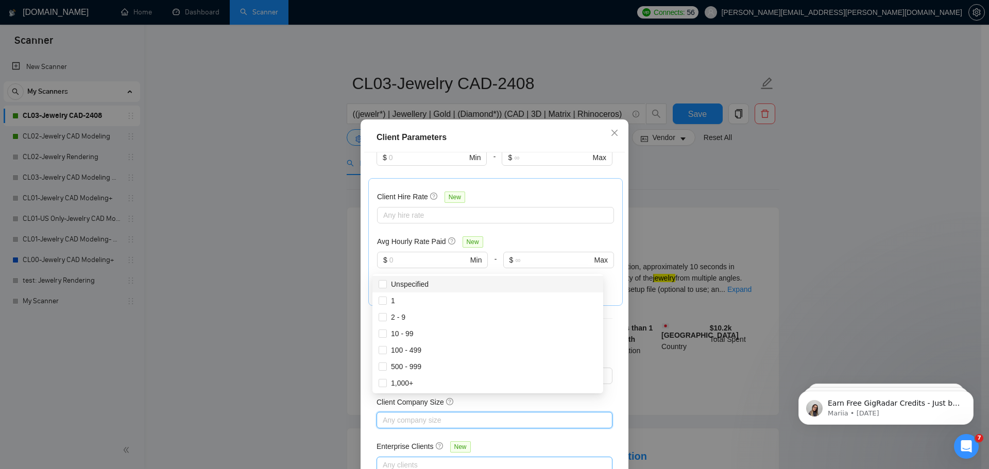
click at [490, 459] on div at bounding box center [489, 465] width 220 height 12
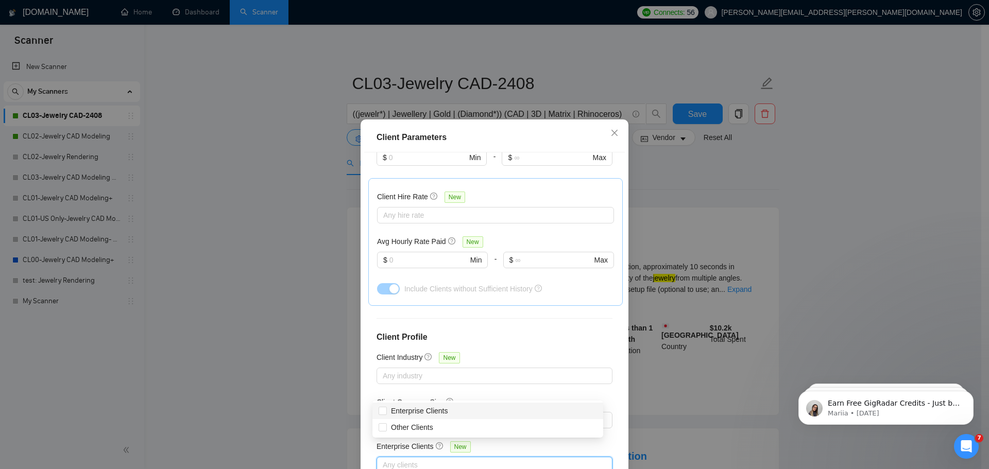
click at [797, 211] on div "Client Parameters Client Location Include Client Countries Select Exclude Clien…" at bounding box center [494, 234] width 989 height 469
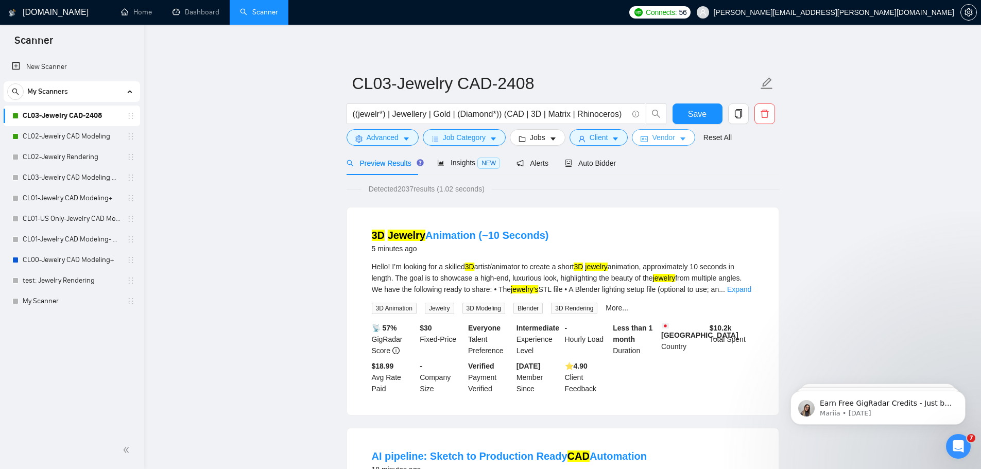
click at [672, 138] on span "Vendor" at bounding box center [663, 137] width 23 height 11
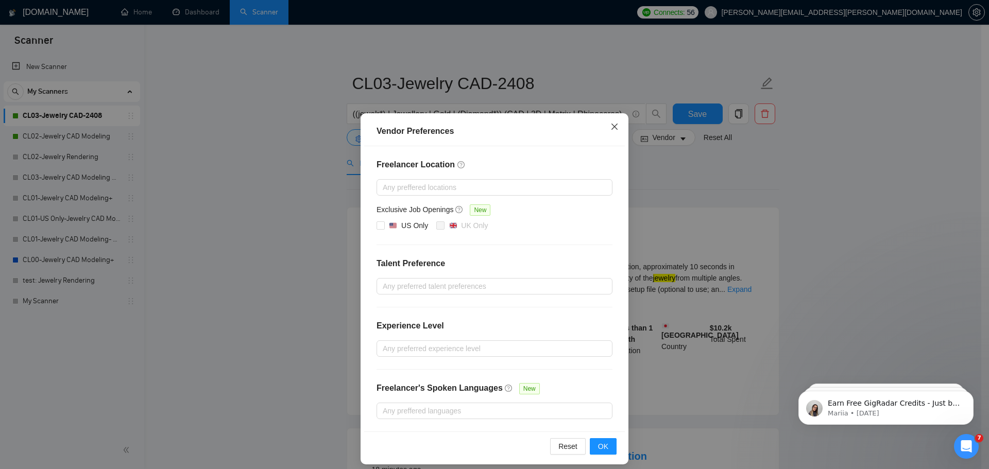
click at [608, 124] on span "Close" at bounding box center [615, 127] width 28 height 28
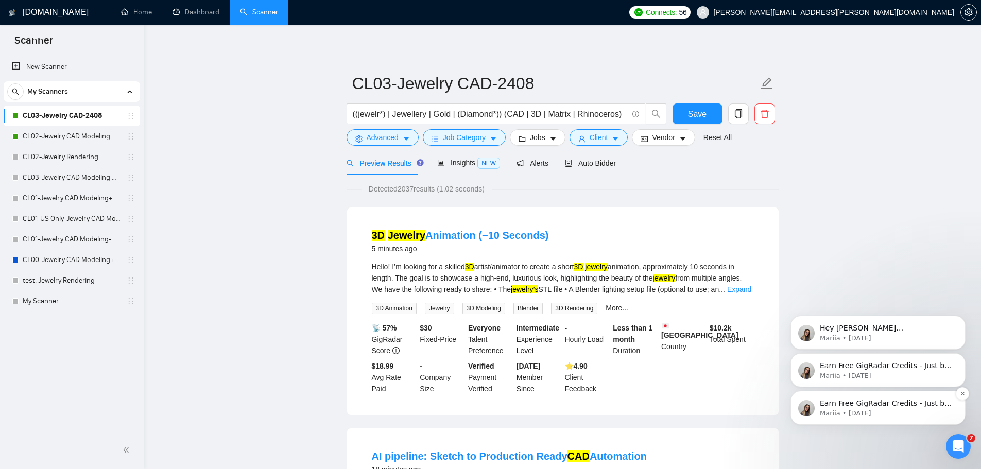
click at [926, 416] on p "Mariia • [DATE]" at bounding box center [886, 413] width 133 height 9
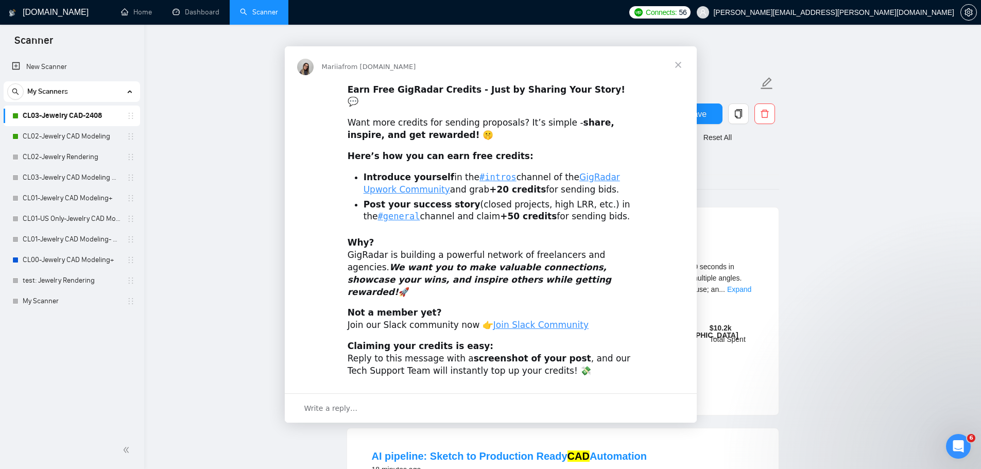
scroll to position [0, 0]
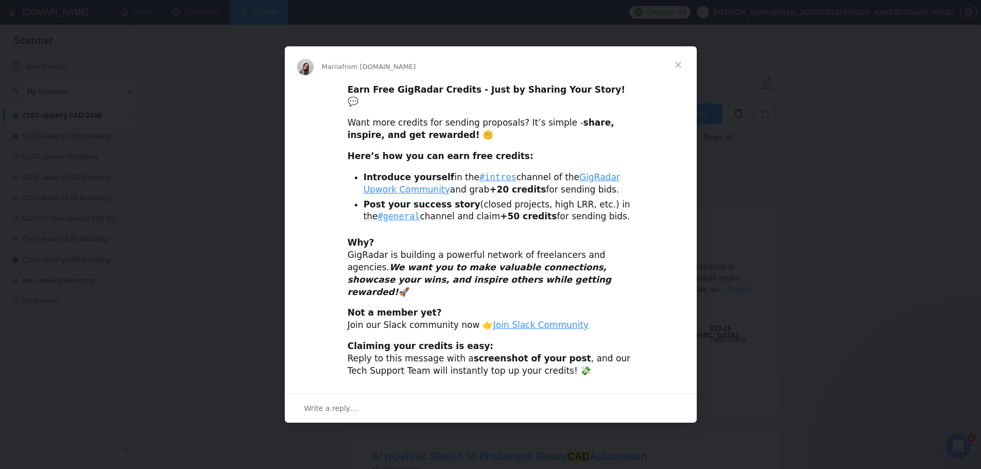
click at [682, 71] on span "Close" at bounding box center [678, 64] width 37 height 37
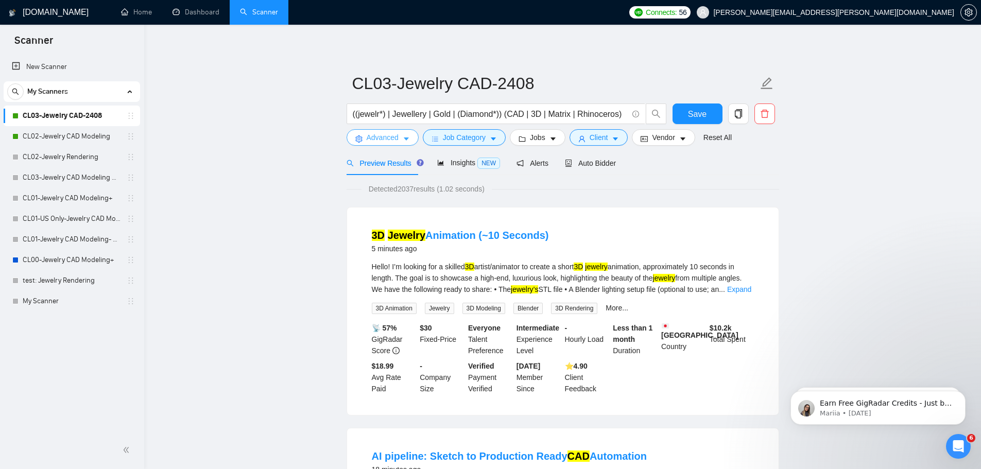
click at [407, 136] on icon "caret-down" at bounding box center [406, 138] width 7 height 7
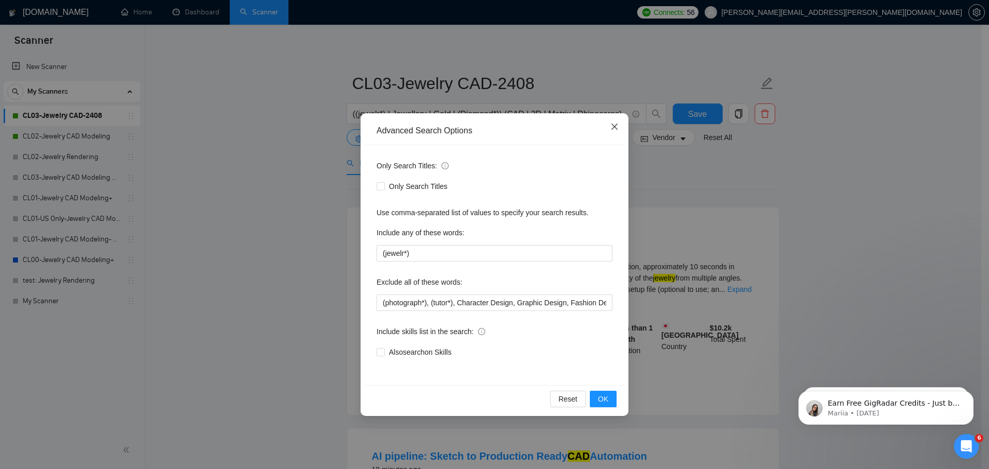
click at [618, 129] on icon "close" at bounding box center [614, 127] width 8 height 8
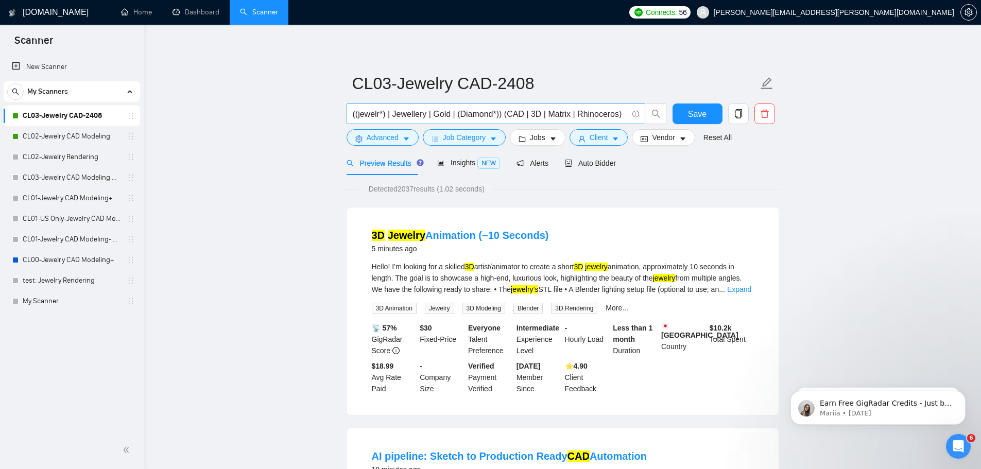
click at [536, 115] on input "((jewelr*) | Jewellery | Gold | (Diamond*)) (CAD | 3D | Matrix | Rhinoceros)" at bounding box center [490, 114] width 275 height 13
drag, startPoint x: 566, startPoint y: 110, endPoint x: 238, endPoint y: 150, distance: 330.6
drag, startPoint x: 596, startPoint y: 116, endPoint x: 693, endPoint y: 112, distance: 97.4
click at [693, 112] on div "((jewelr*) | Jewellery | Gold | (Diamond*)) (CAD | 3D | Matrix | Rhinoceros) Sa…" at bounding box center [561, 117] width 433 height 26
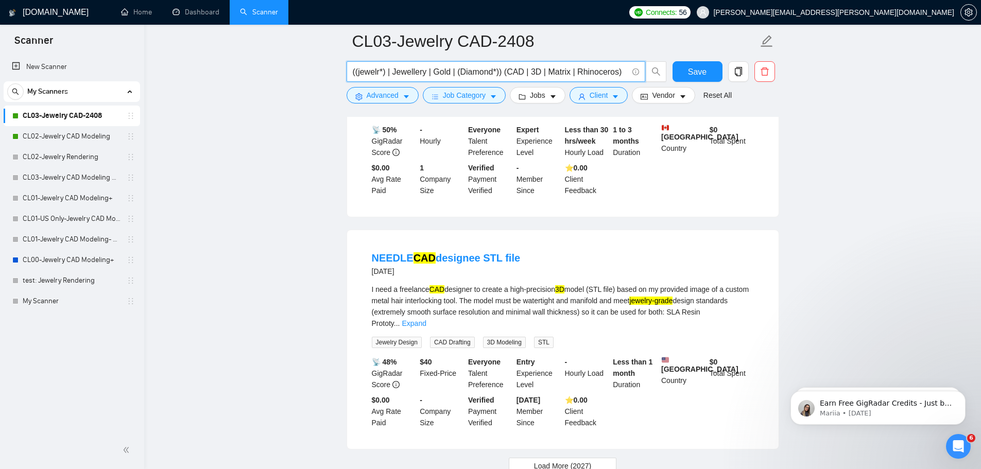
scroll to position [2097, 0]
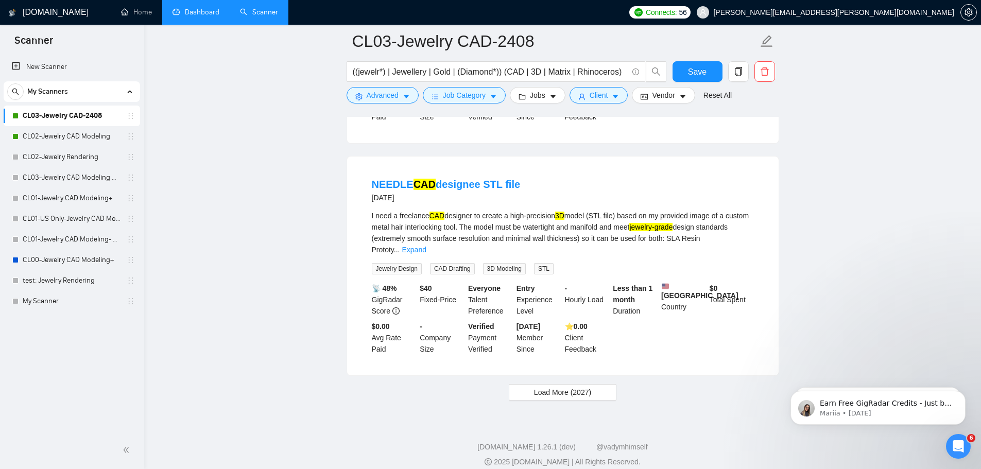
click at [200, 11] on link "Dashboard" at bounding box center [196, 12] width 47 height 9
